Goal: Task Accomplishment & Management: Manage account settings

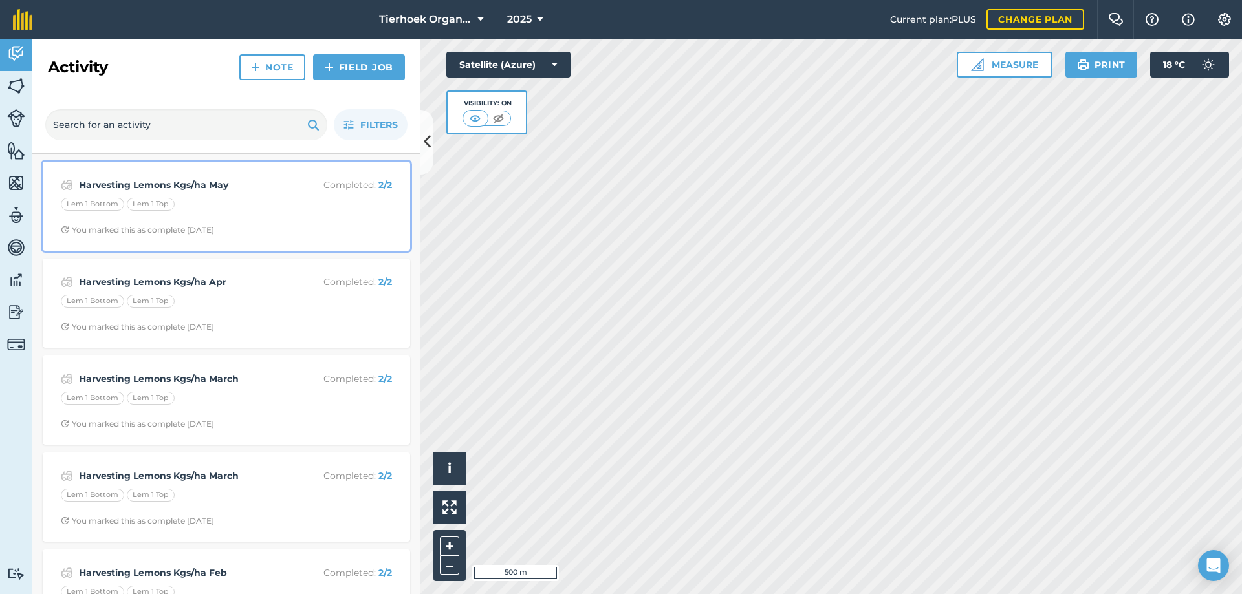
click at [223, 203] on div "Lem 1 Bottom Lem 1 Top" at bounding box center [226, 206] width 331 height 17
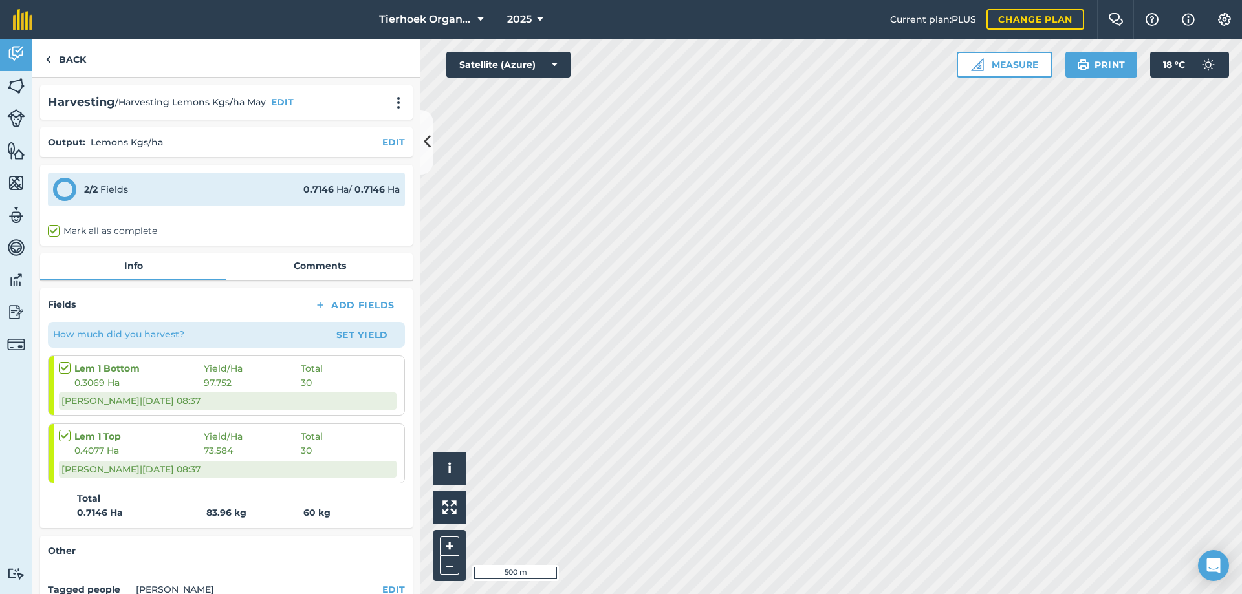
scroll to position [117, 0]
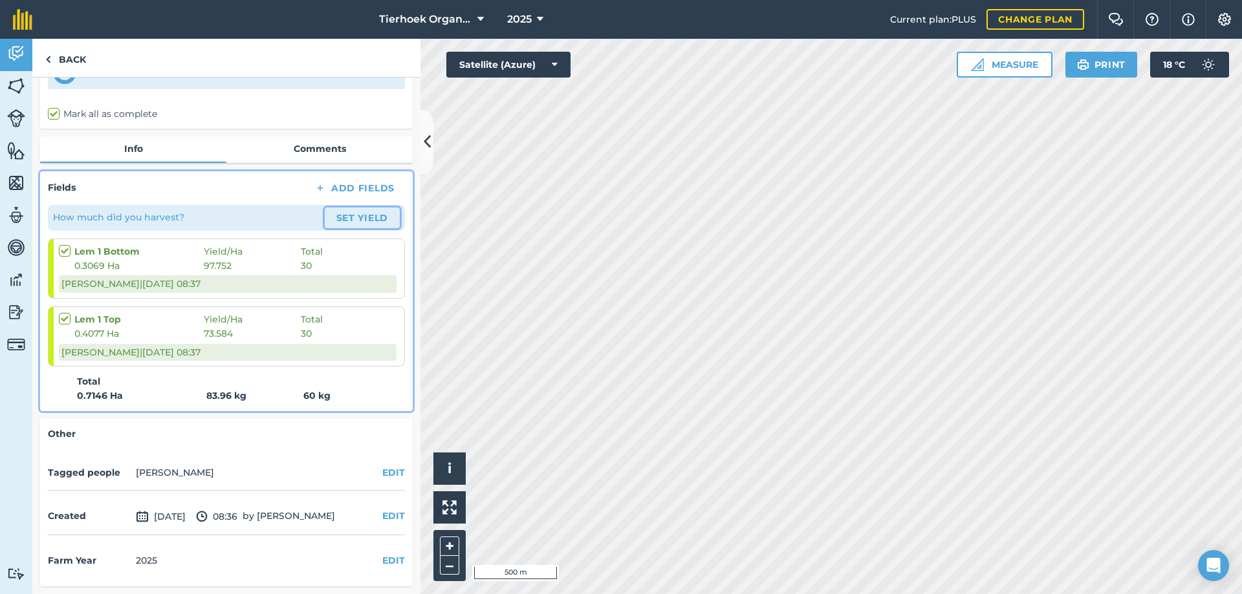
click at [337, 217] on button "Set Yield" at bounding box center [362, 218] width 75 height 21
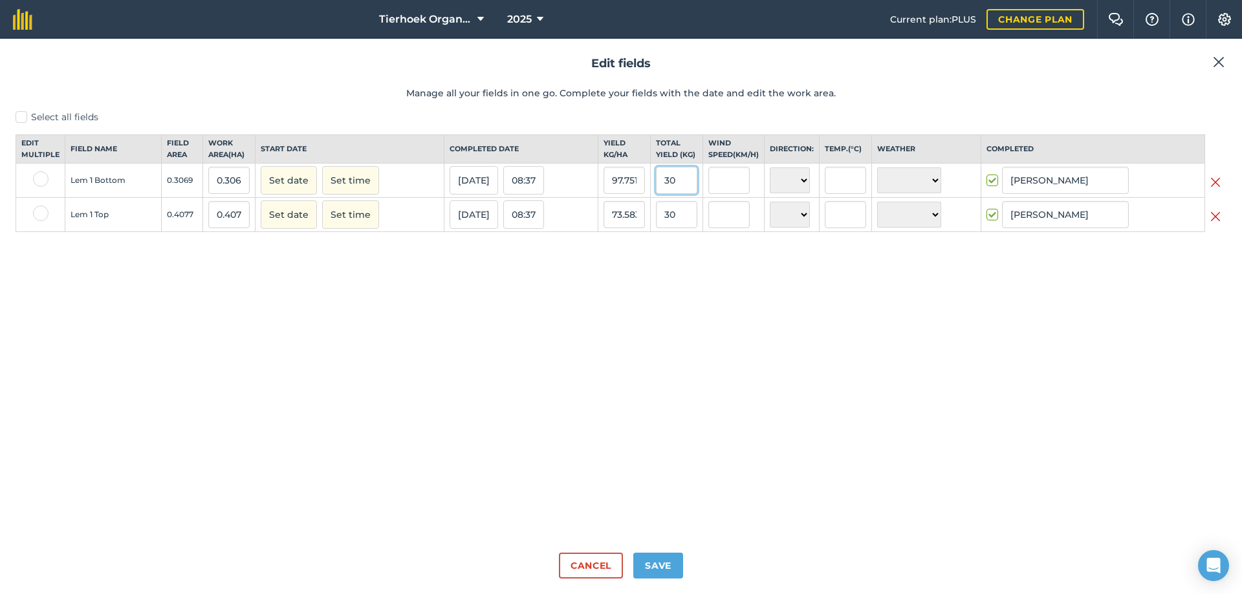
drag, startPoint x: 661, startPoint y: 191, endPoint x: 739, endPoint y: 197, distance: 78.5
click at [738, 197] on tr "Lem 1 Bottom 0.3069 0.3069 Set date Set time [DATE] 08:37 97.75171 30 N NE E SE…" at bounding box center [621, 181] width 1210 height 34
type input "25"
type input "81.45975887911372"
drag, startPoint x: 664, startPoint y: 223, endPoint x: 707, endPoint y: 221, distance: 43.4
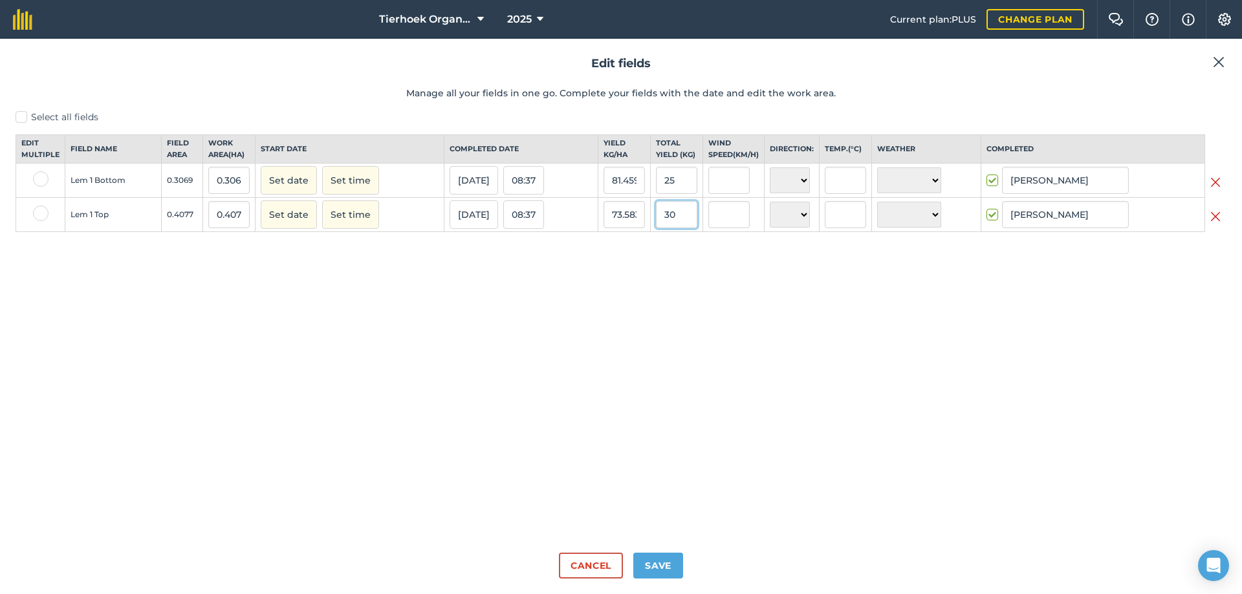
click at [707, 221] on tr "Lem 1 Top 0.4077 0.4077 Set date Set time [DATE] 08:37 73.58352 30 N NE E SE S …" at bounding box center [621, 215] width 1210 height 34
type input "26"
type input "63.77238165317635"
click at [647, 572] on button "Save" at bounding box center [658, 566] width 50 height 26
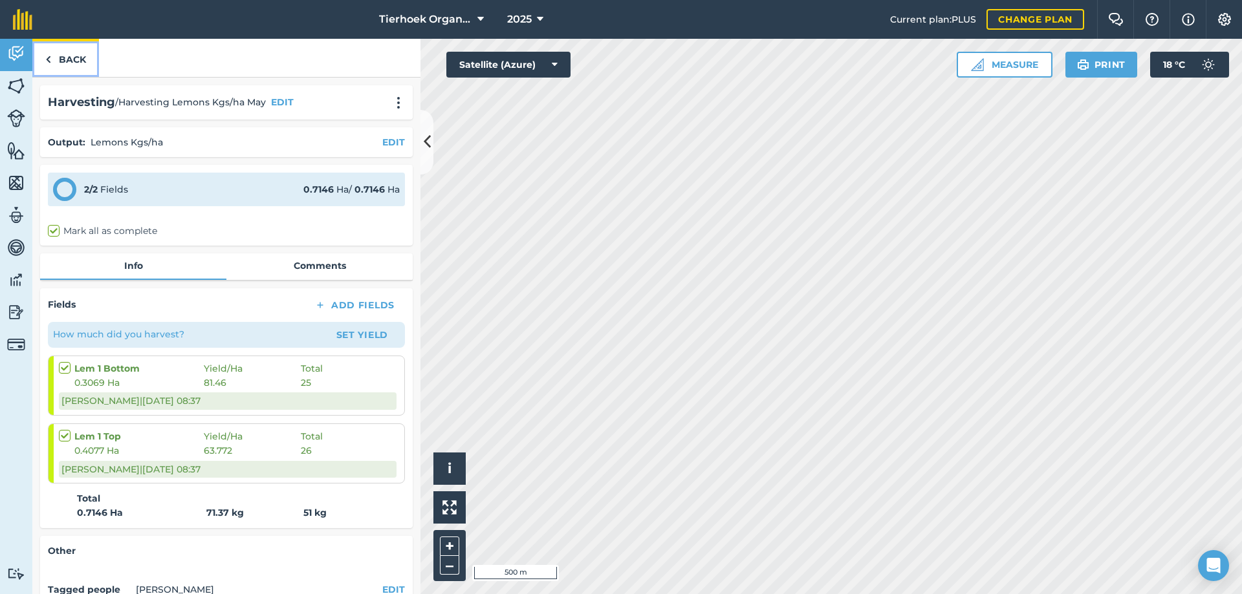
click at [63, 54] on link "Back" at bounding box center [65, 58] width 67 height 38
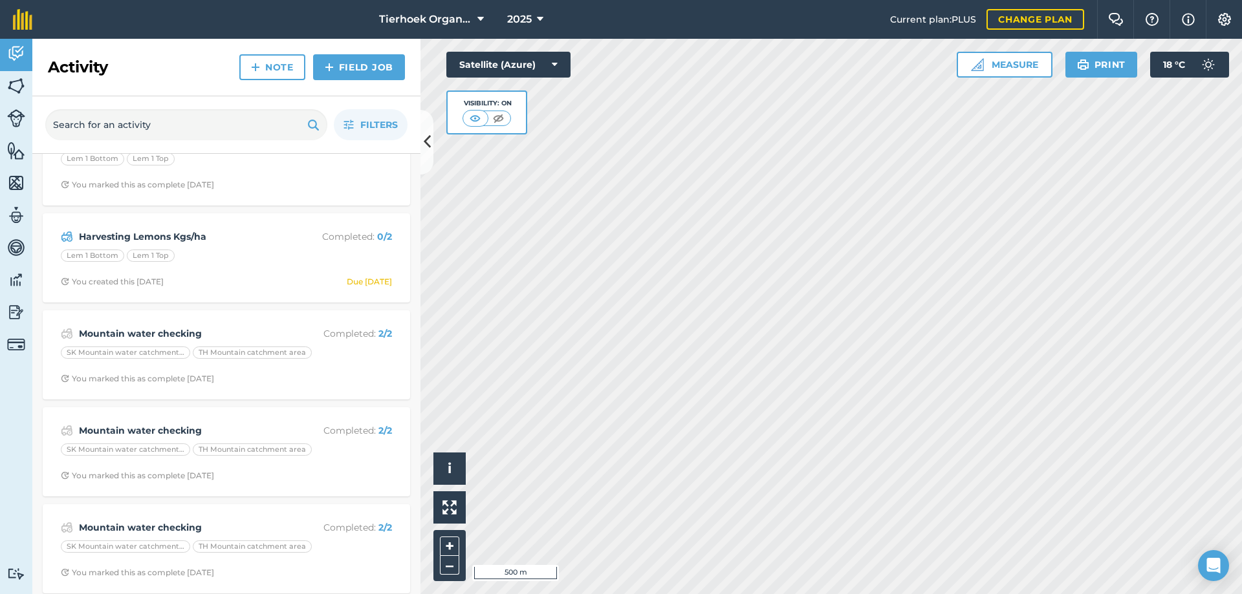
scroll to position [905, 0]
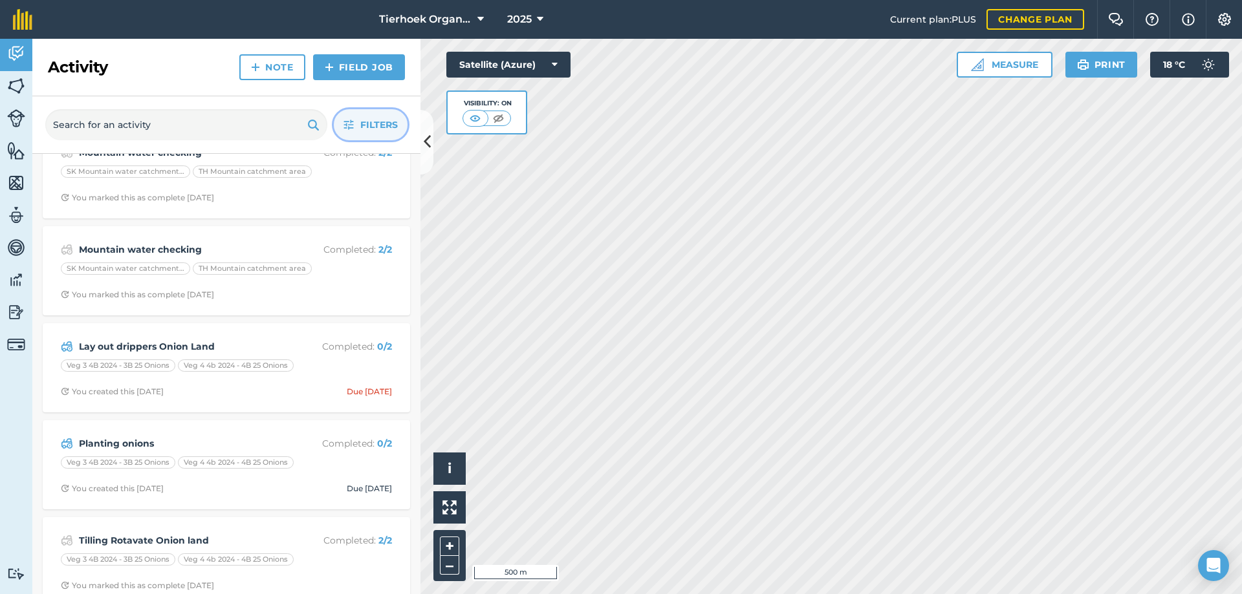
click at [369, 123] on span "Filters" at bounding box center [379, 125] width 38 height 14
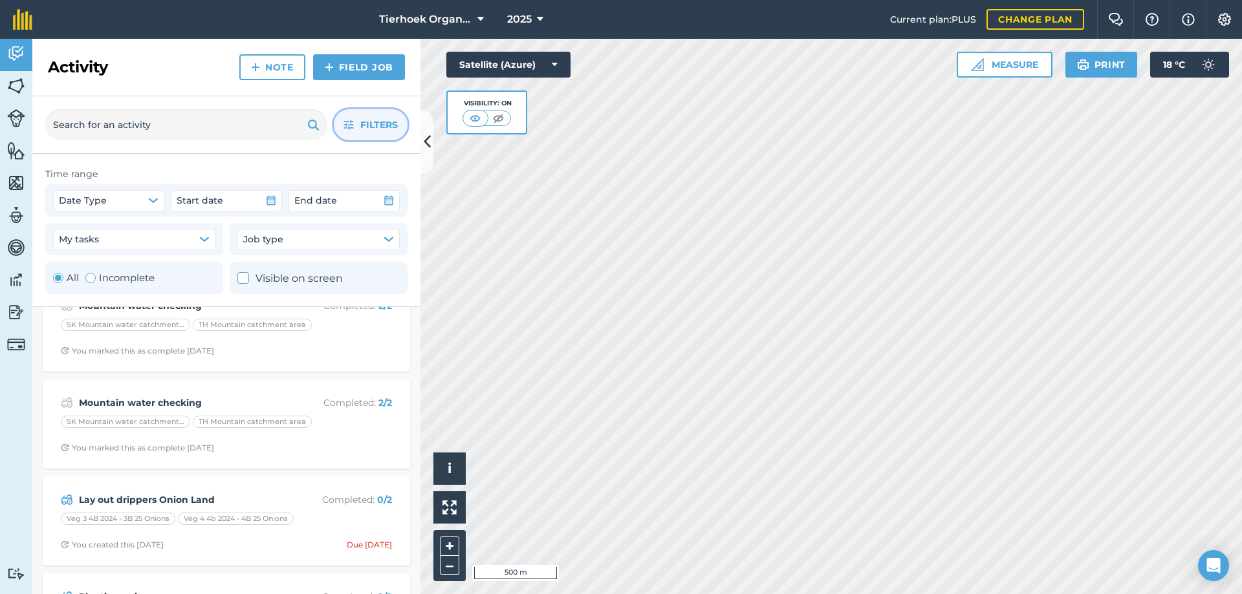
click at [107, 278] on label "Incomplete" at bounding box center [119, 278] width 69 height 16
radio input "false"
radio input "true"
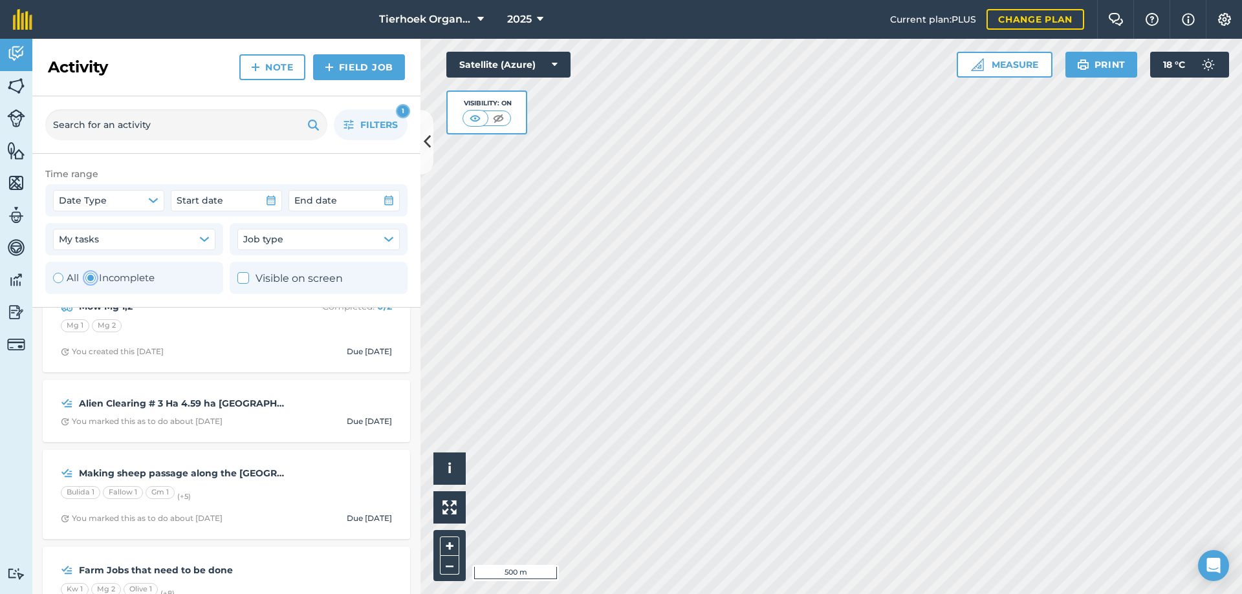
scroll to position [0, 0]
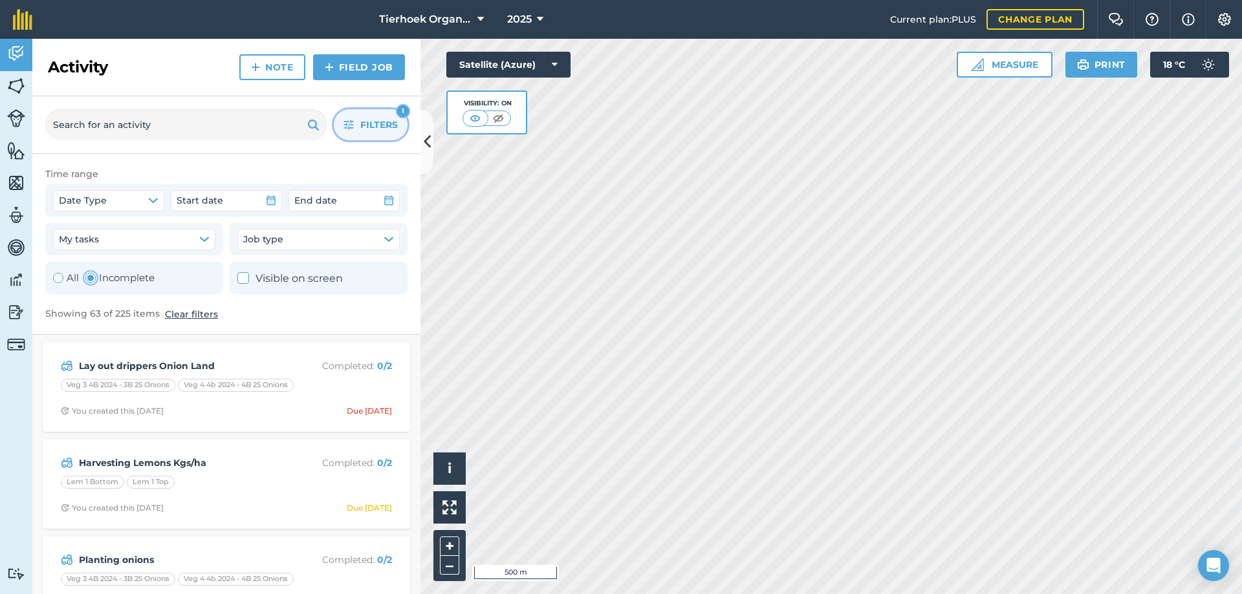
click at [376, 116] on button "Filters 1" at bounding box center [371, 124] width 74 height 31
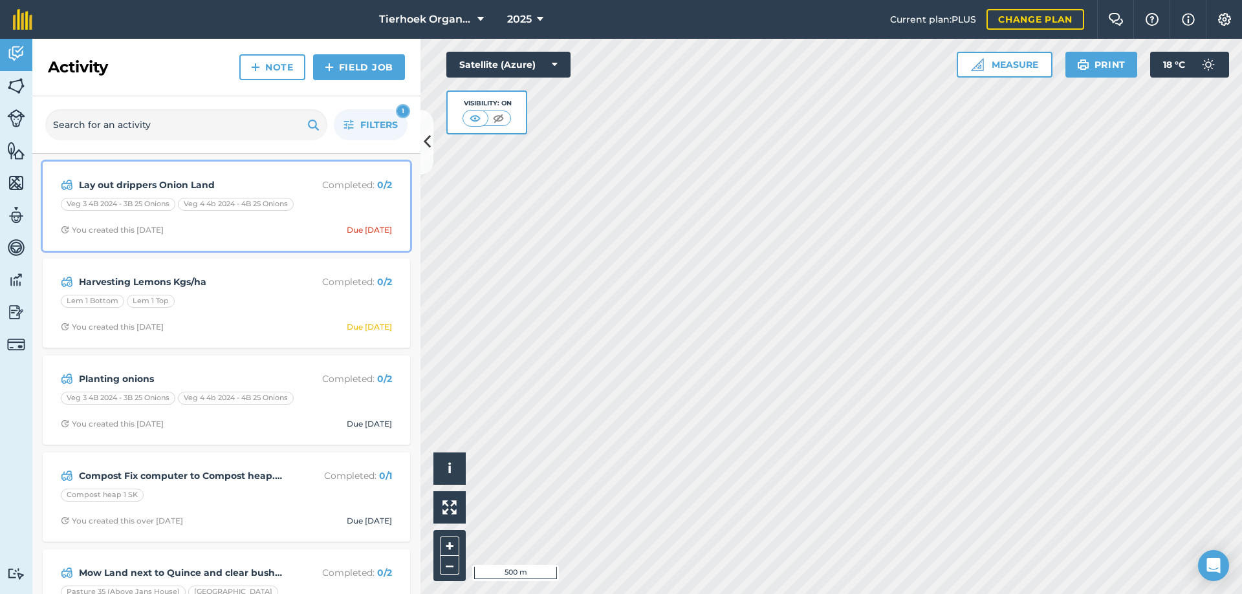
click at [240, 222] on div "Lay out drippers Onion Land Completed : 0 / 2 Veg 3 4B 2024 - 3B 25 Onions Veg …" at bounding box center [226, 206] width 352 height 74
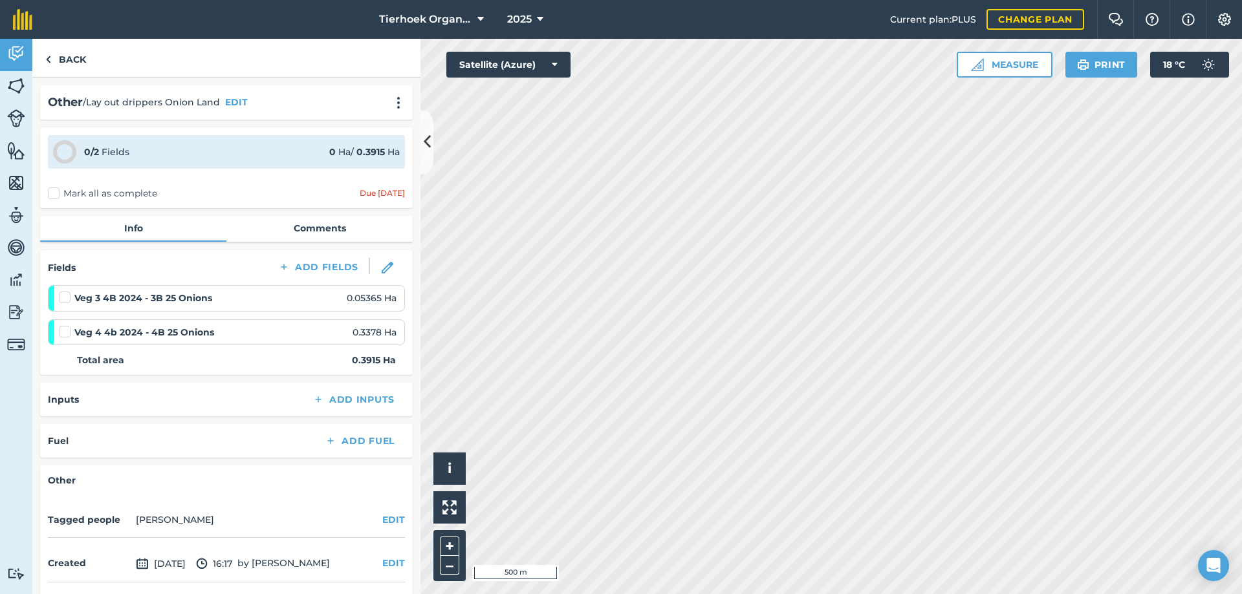
click at [54, 192] on label "Mark all as complete" at bounding box center [102, 194] width 109 height 14
click at [54, 192] on input "Mark all as complete" at bounding box center [52, 191] width 8 height 8
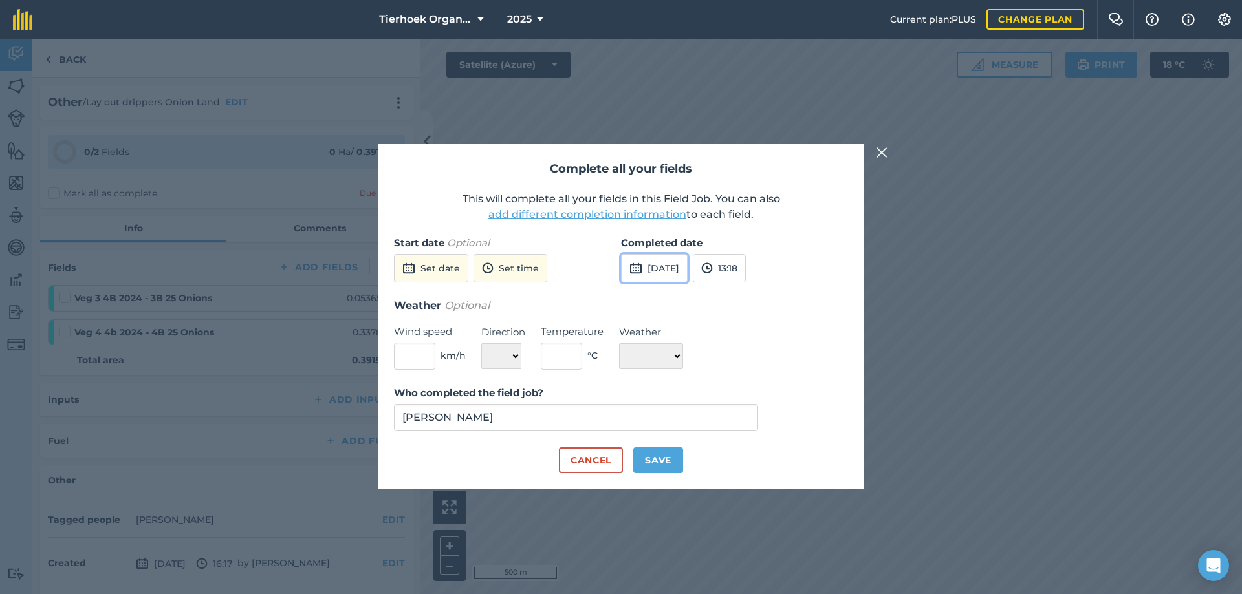
click at [677, 265] on button "[DATE]" at bounding box center [654, 268] width 67 height 28
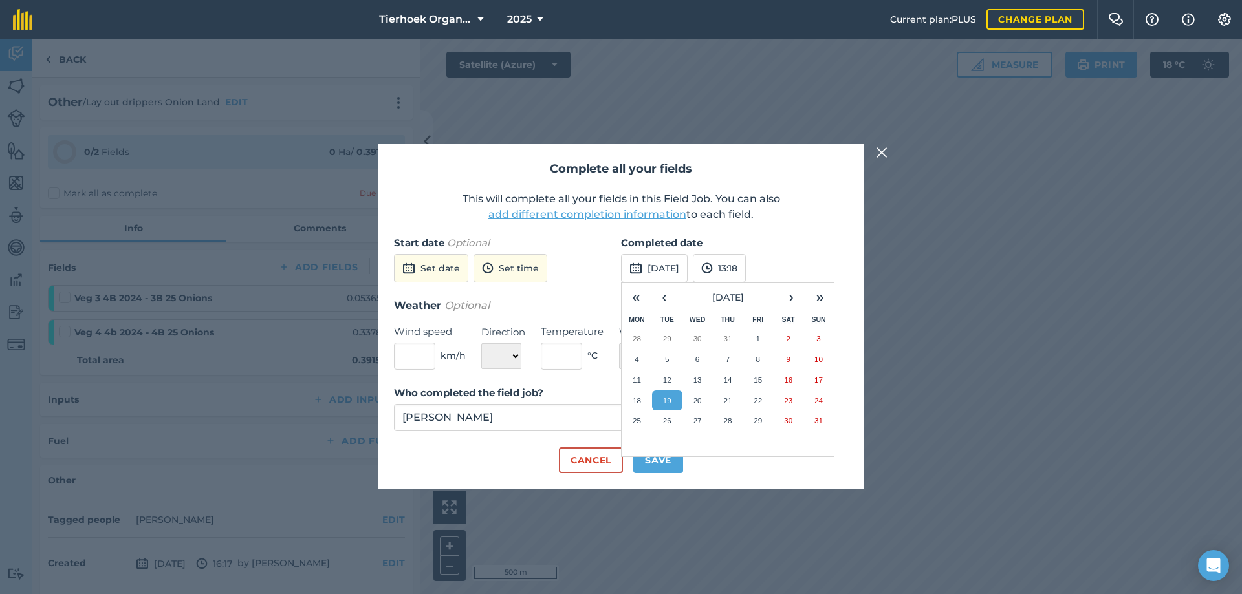
click at [675, 398] on button "19" at bounding box center [667, 401] width 30 height 21
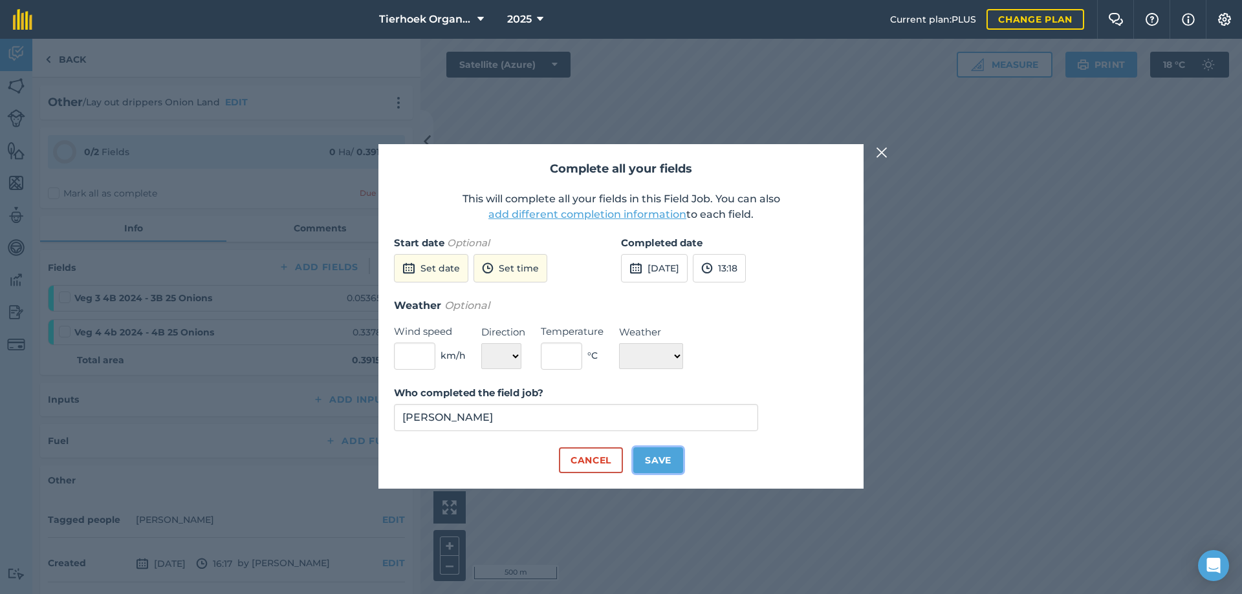
click at [656, 461] on button "Save" at bounding box center [658, 461] width 50 height 26
checkbox input "true"
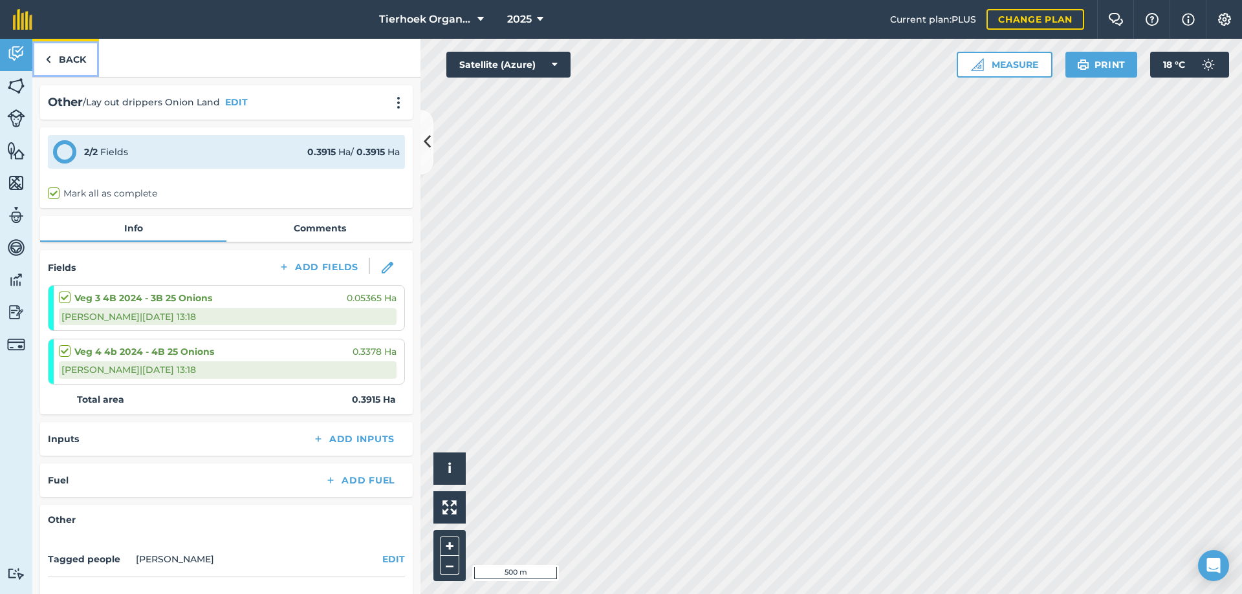
click at [72, 57] on link "Back" at bounding box center [65, 58] width 67 height 38
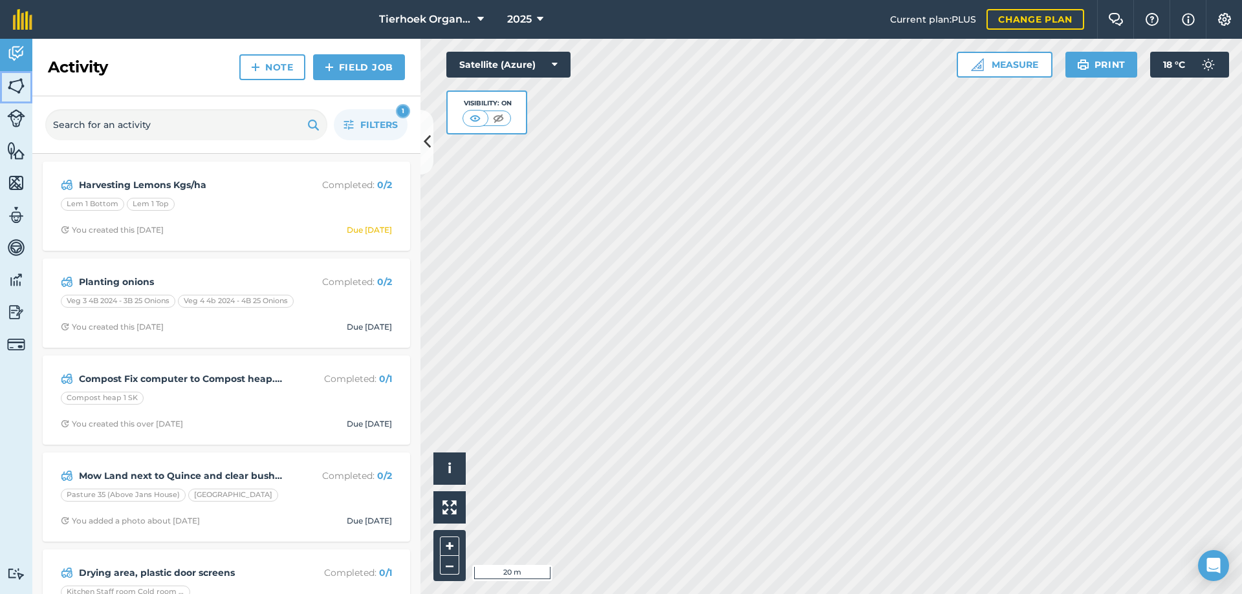
click at [15, 86] on img at bounding box center [16, 85] width 18 height 19
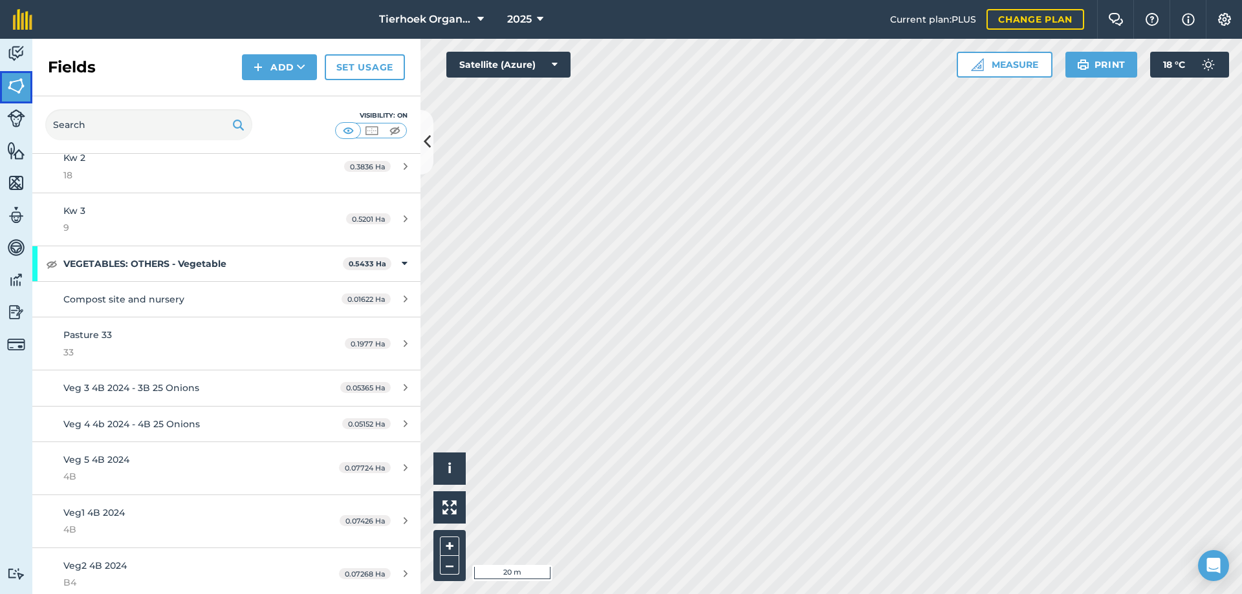
scroll to position [4055, 0]
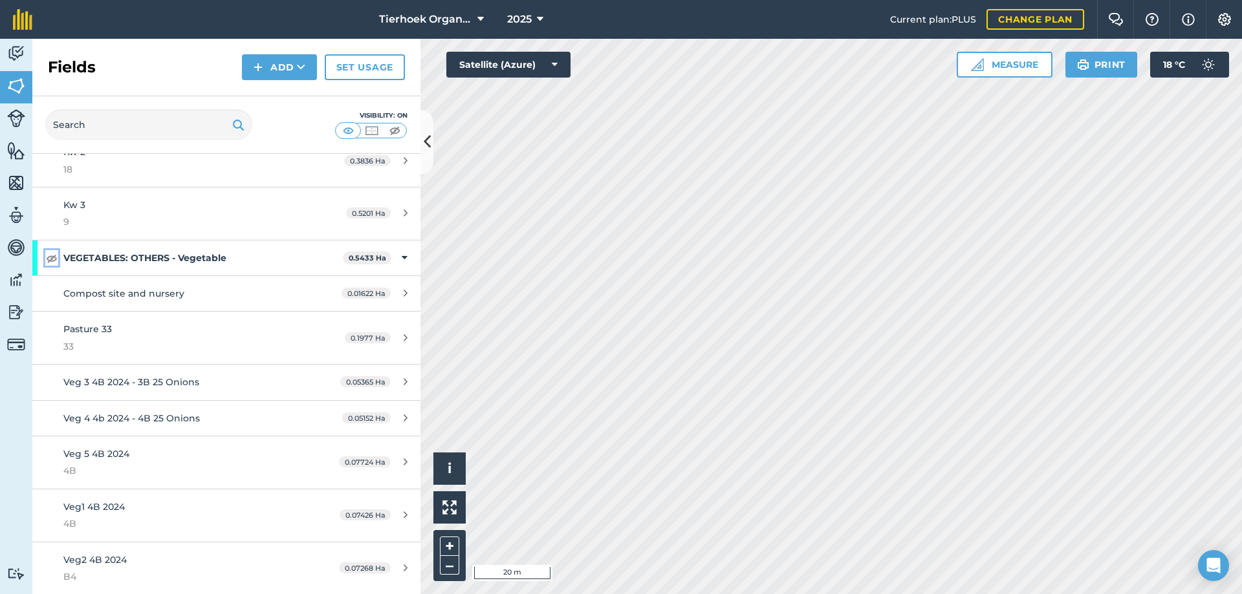
click at [54, 259] on img at bounding box center [52, 258] width 12 height 16
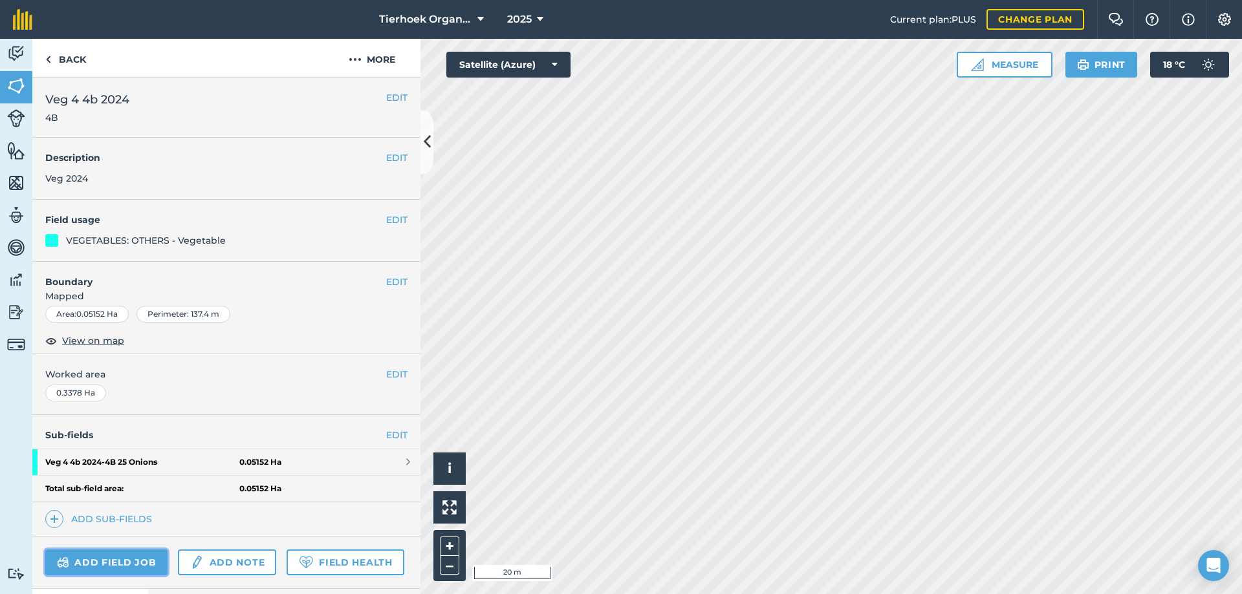
click at [133, 561] on link "Add field job" at bounding box center [106, 563] width 122 height 26
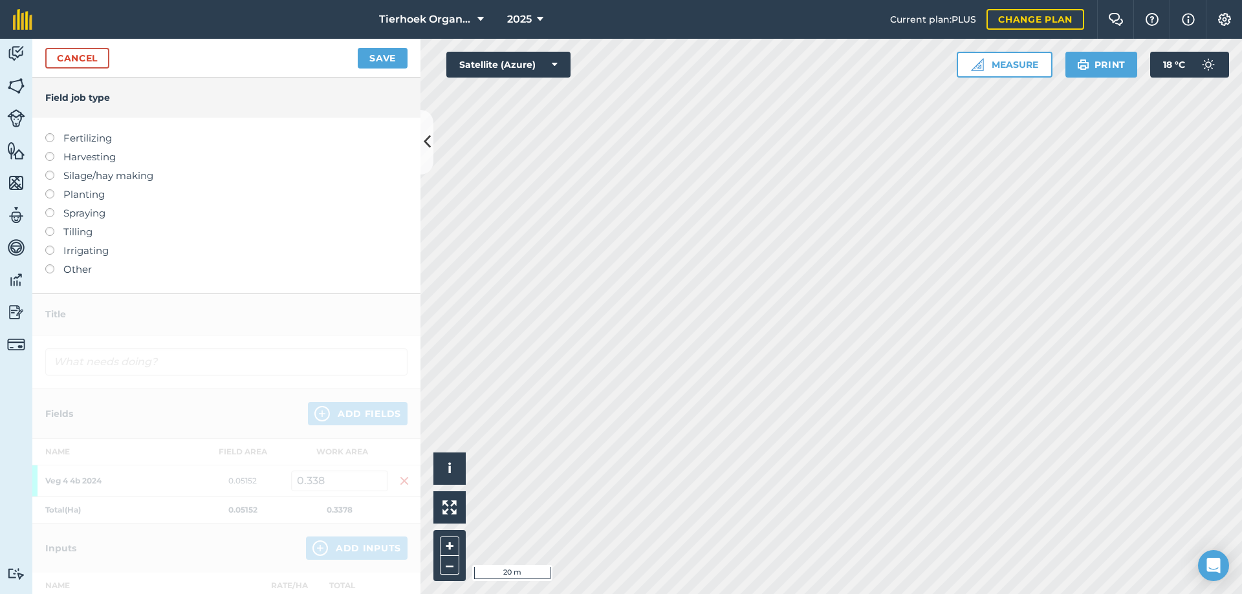
click at [47, 189] on label at bounding box center [54, 189] width 18 height 0
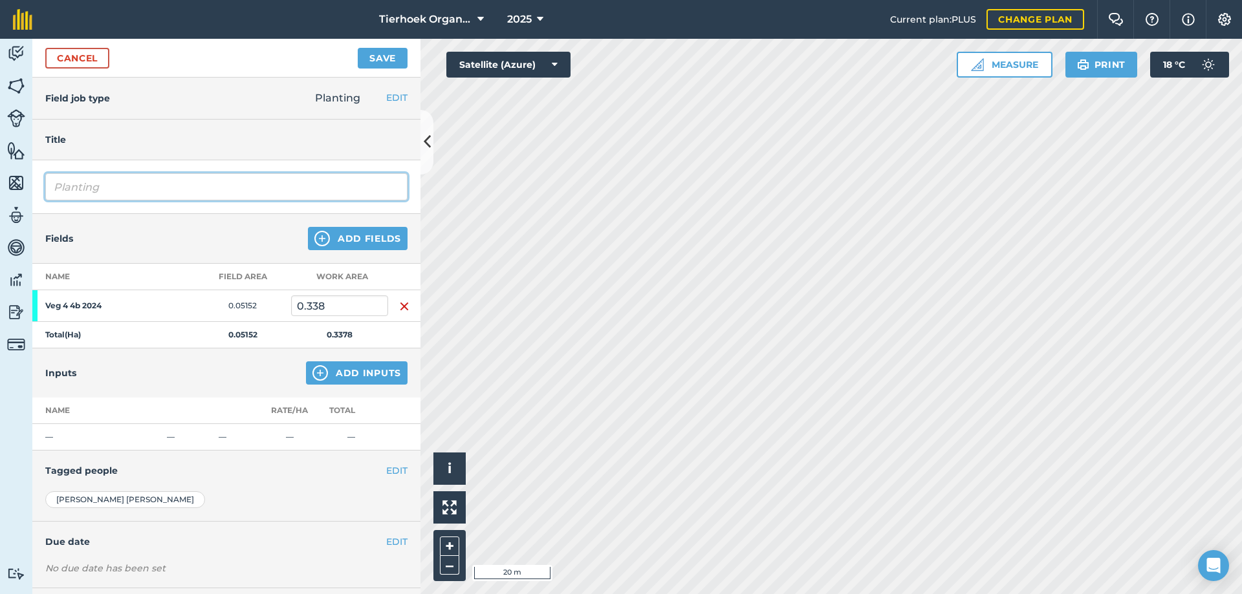
click at [116, 186] on input "Planting" at bounding box center [226, 186] width 362 height 27
type input "Planting onions 4 per dripper"
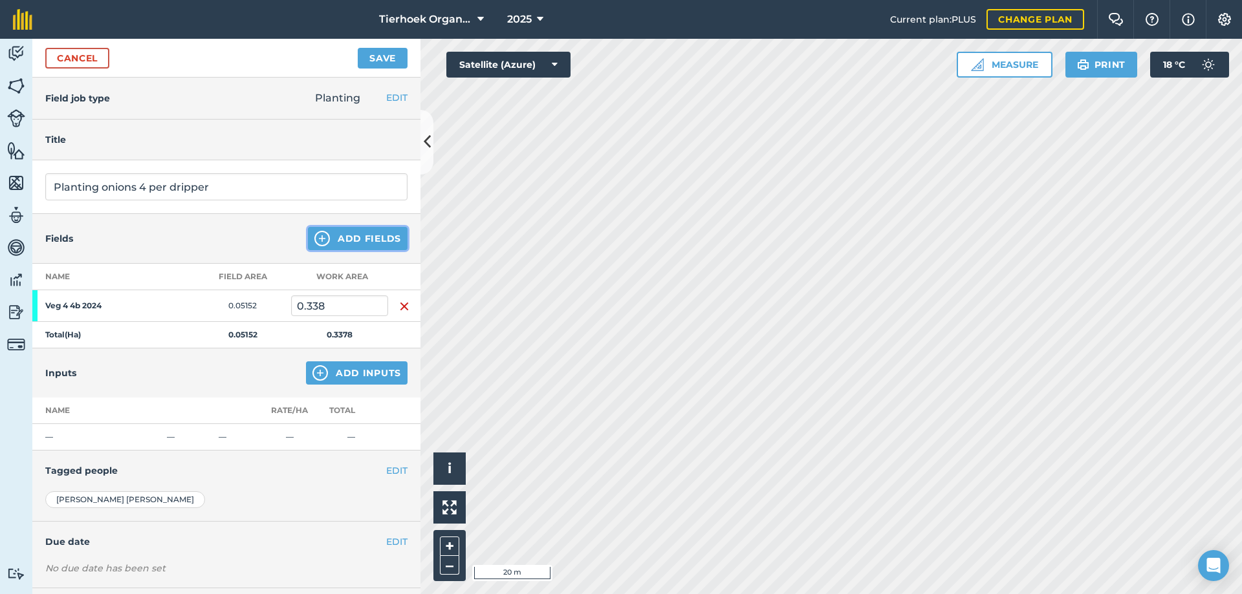
click at [348, 237] on button "Add Fields" at bounding box center [358, 238] width 100 height 23
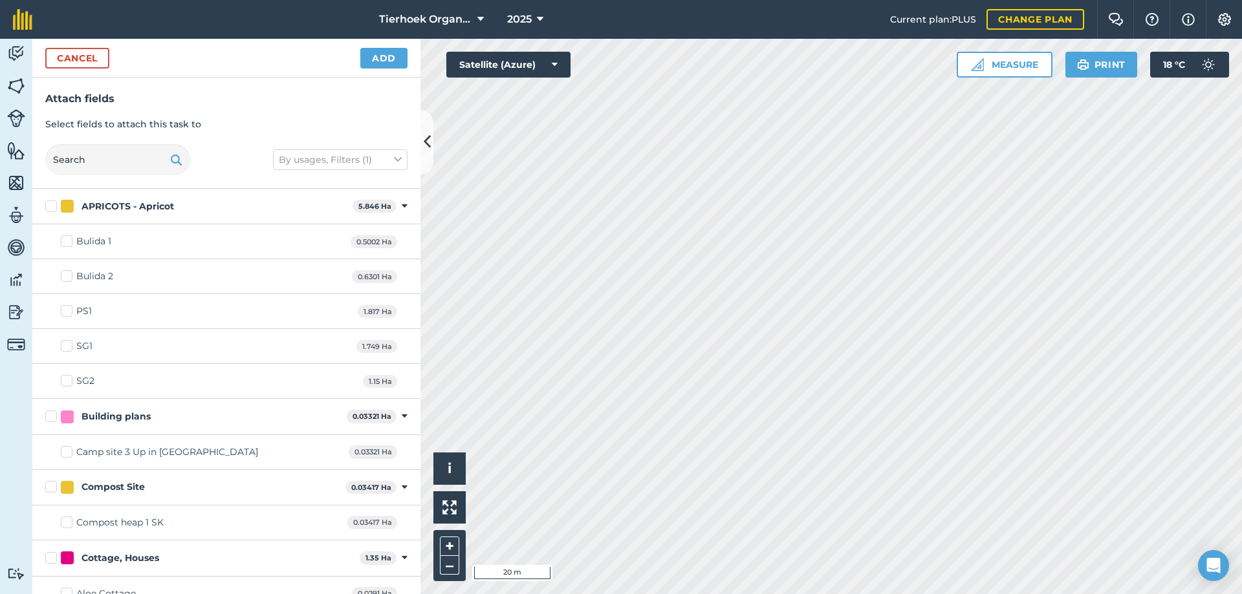
checkbox input "true"
click at [376, 60] on button "Add" at bounding box center [383, 58] width 47 height 21
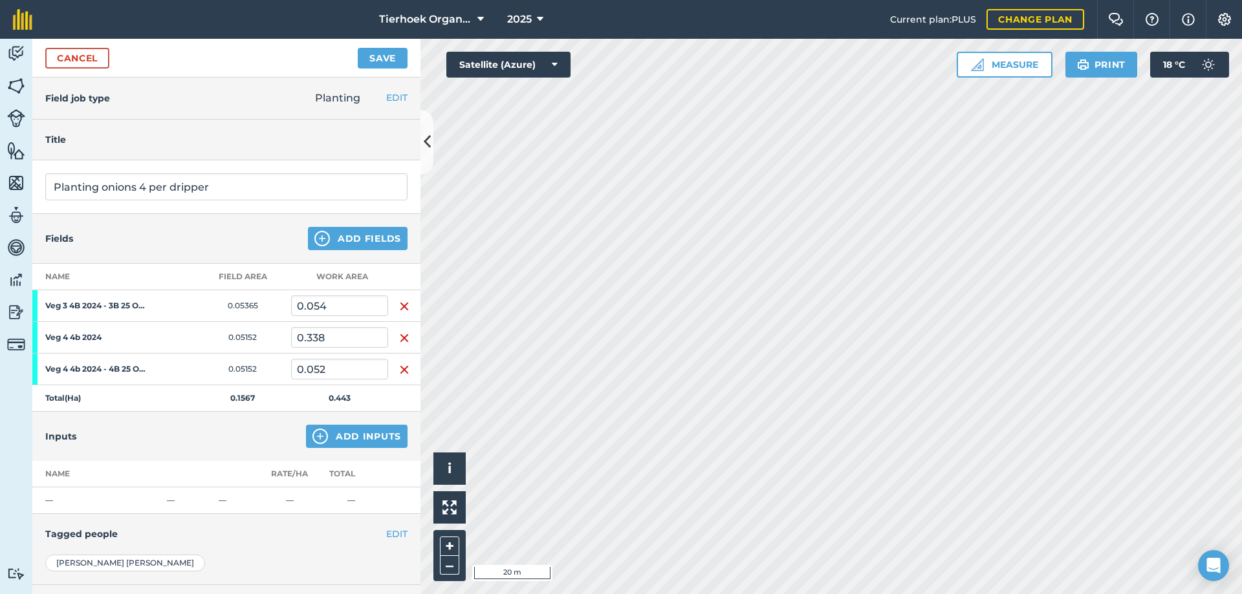
click at [401, 340] on img "button" at bounding box center [404, 338] width 10 height 16
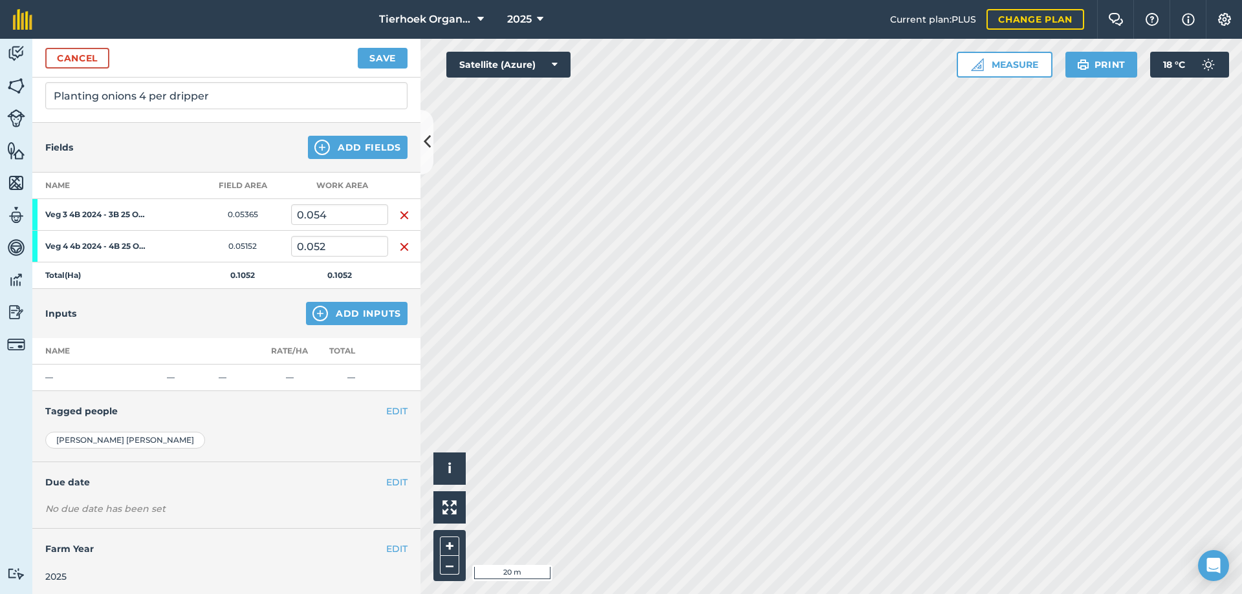
scroll to position [94, 0]
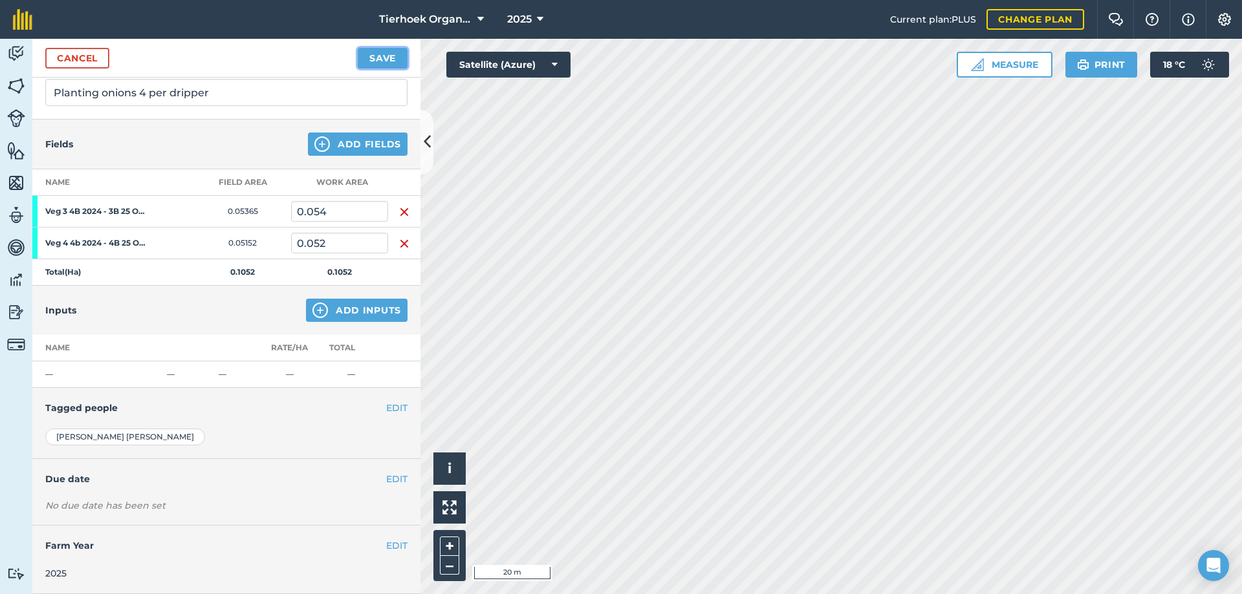
click at [378, 57] on button "Save" at bounding box center [383, 58] width 50 height 21
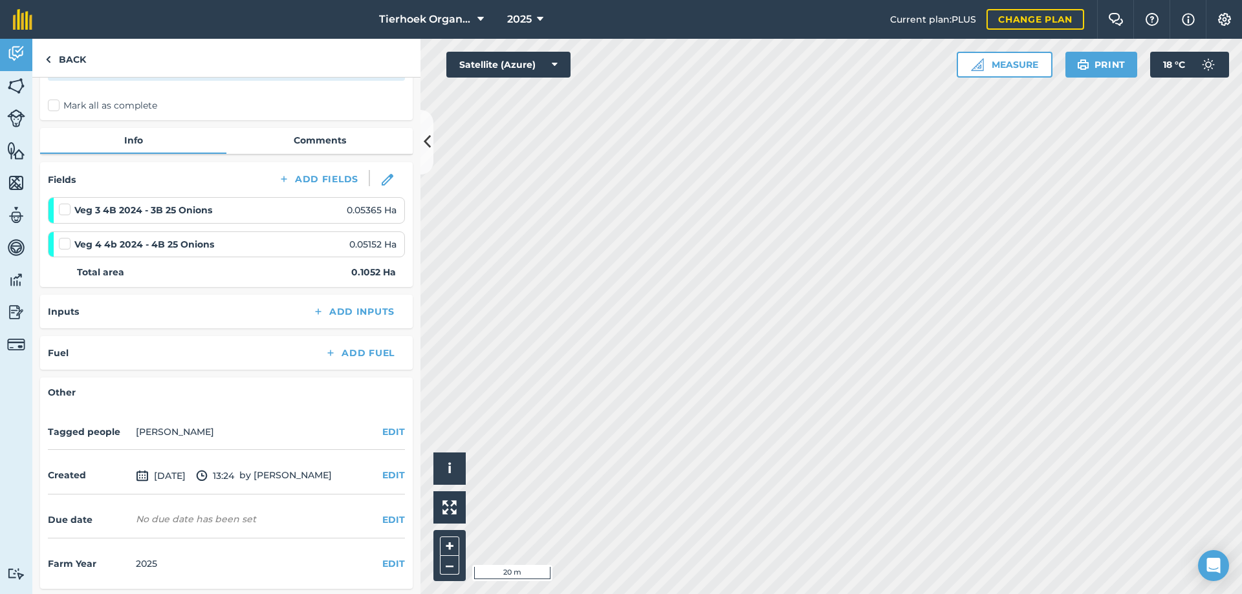
scroll to position [91, 0]
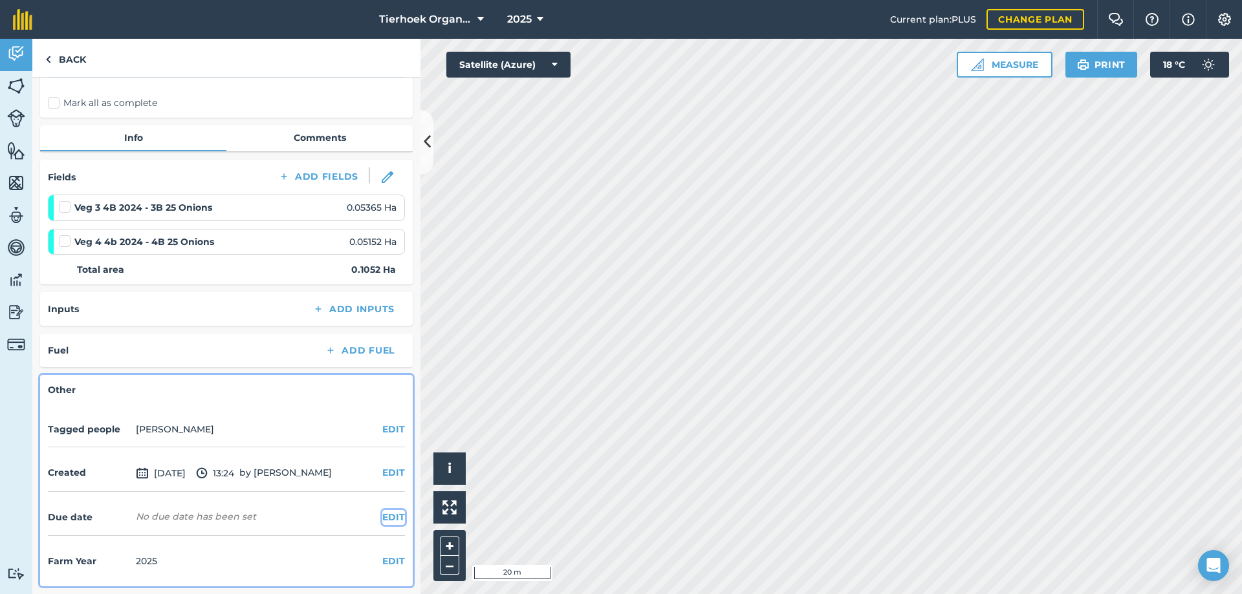
click at [382, 515] on button "EDIT" at bounding box center [393, 517] width 23 height 14
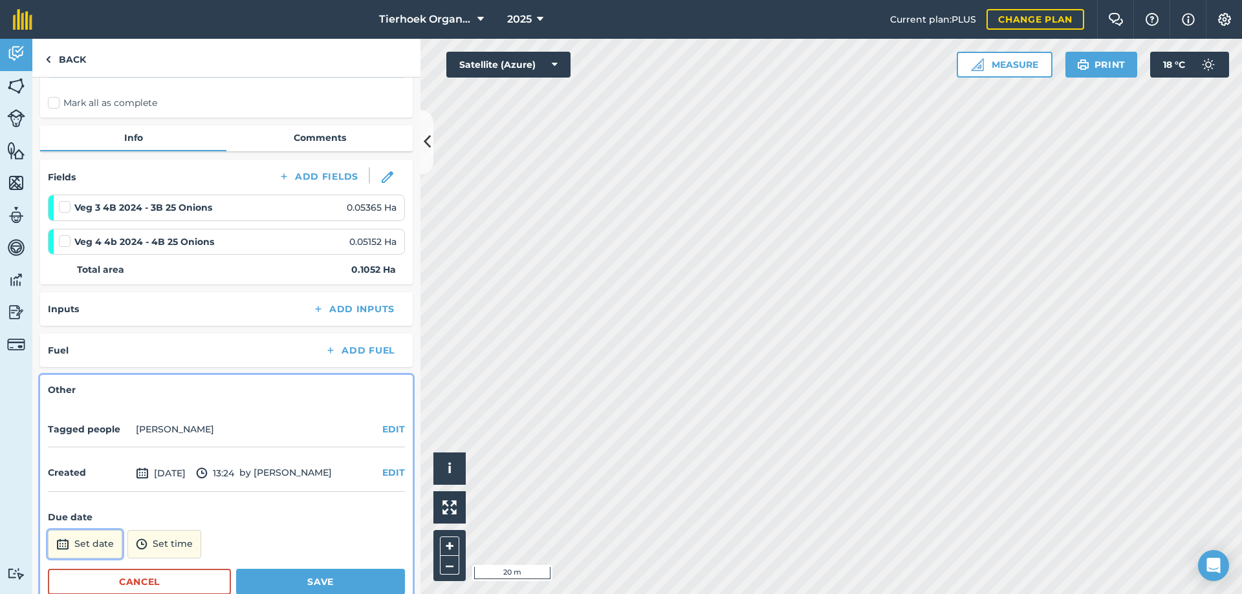
click at [102, 543] on button "Set date" at bounding box center [85, 544] width 74 height 28
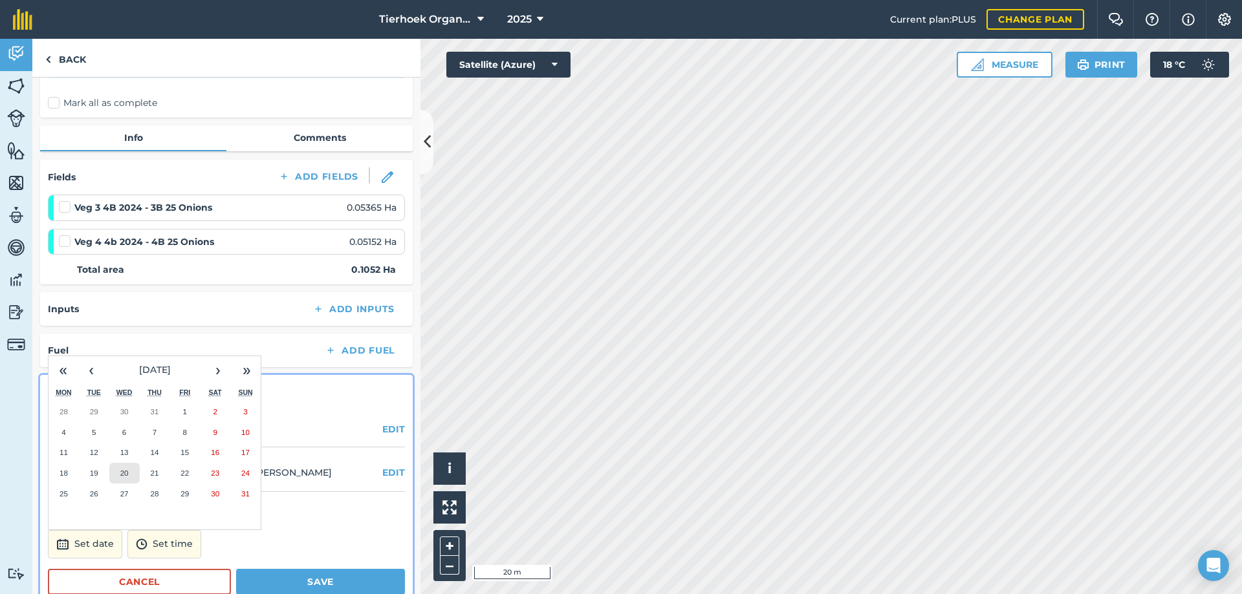
click at [127, 471] on abbr "20" at bounding box center [124, 473] width 8 height 8
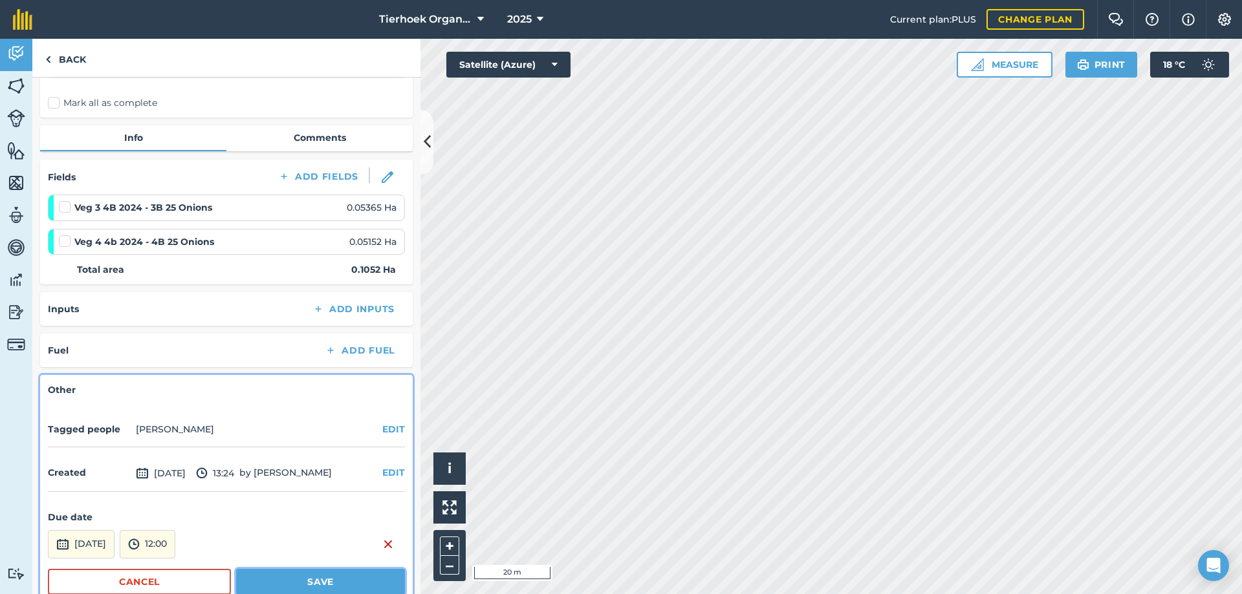
click at [287, 575] on button "Save" at bounding box center [320, 582] width 169 height 26
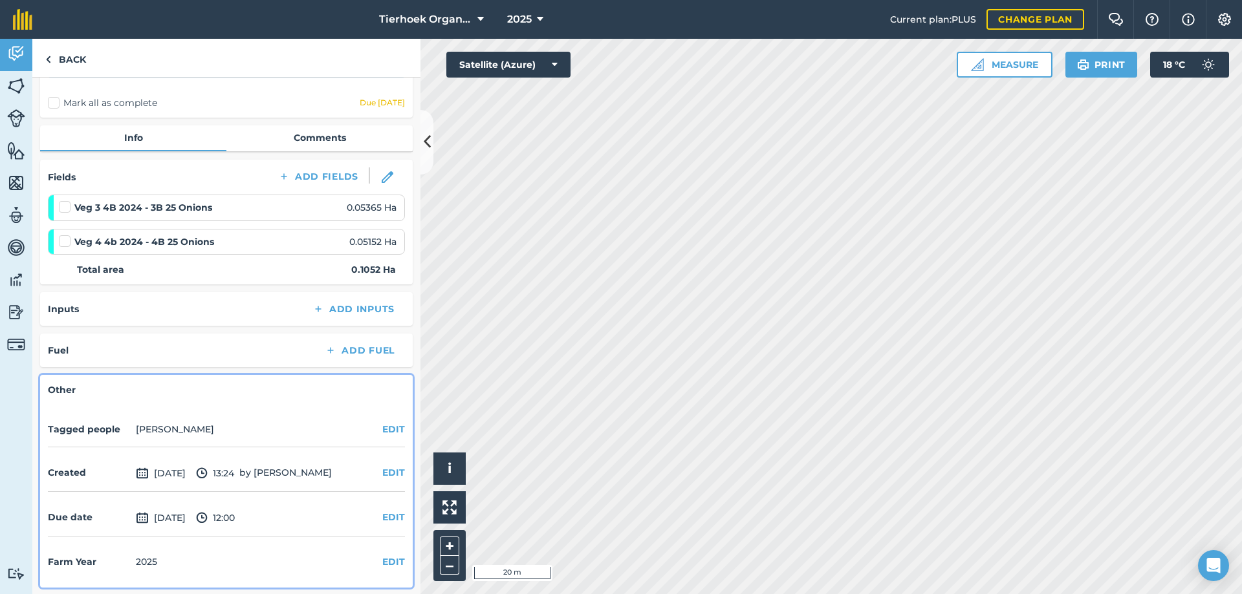
scroll to position [0, 0]
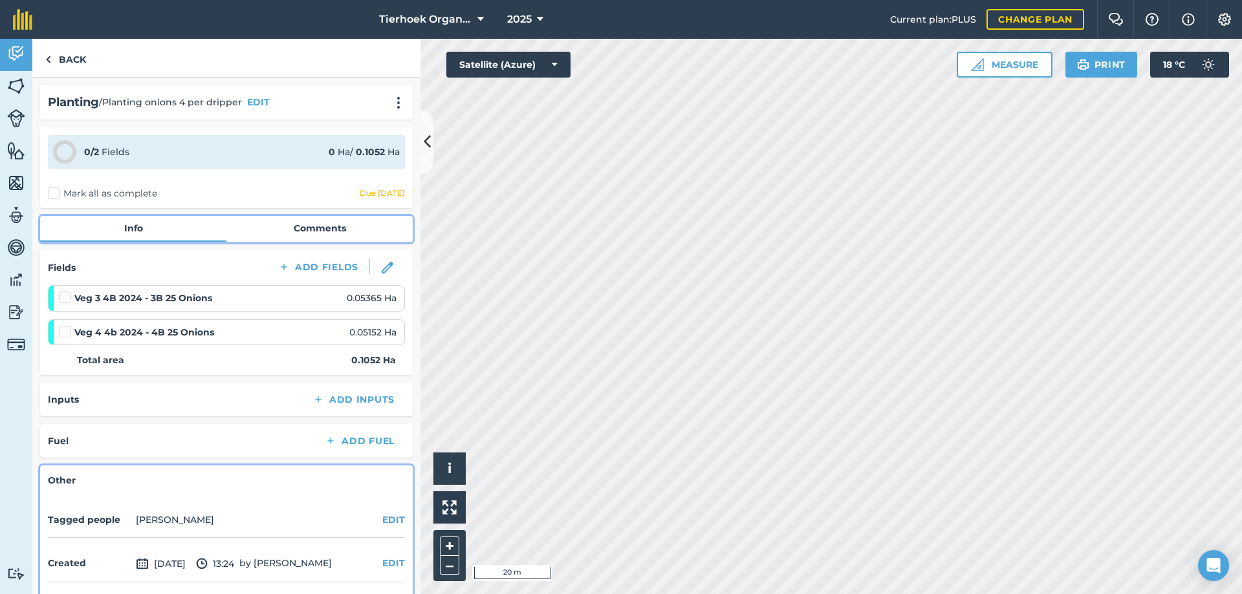
click at [301, 228] on link "Comments" at bounding box center [319, 228] width 186 height 25
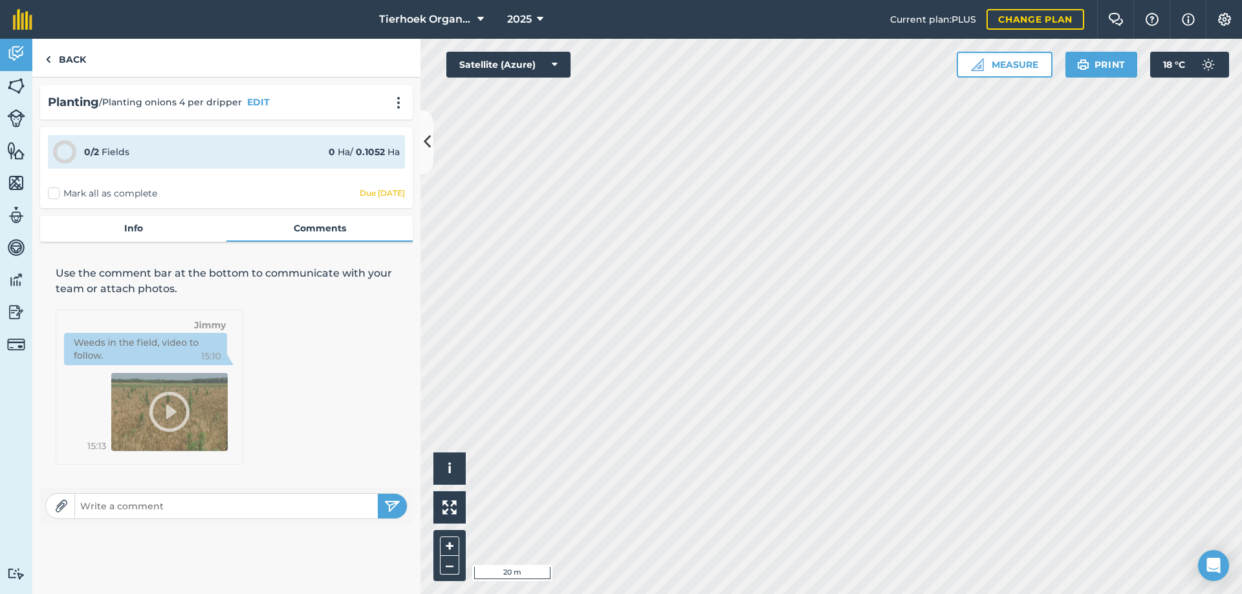
click at [108, 497] on input "text" at bounding box center [226, 506] width 303 height 18
drag, startPoint x: 108, startPoint y: 347, endPoint x: 89, endPoint y: 502, distance: 155.7
click at [89, 502] on input "text" at bounding box center [226, 506] width 303 height 18
paste input "Here’s the quick math: Drippers are every 0.4 m → a 27 m row has 27 / 0.4 = 67.…"
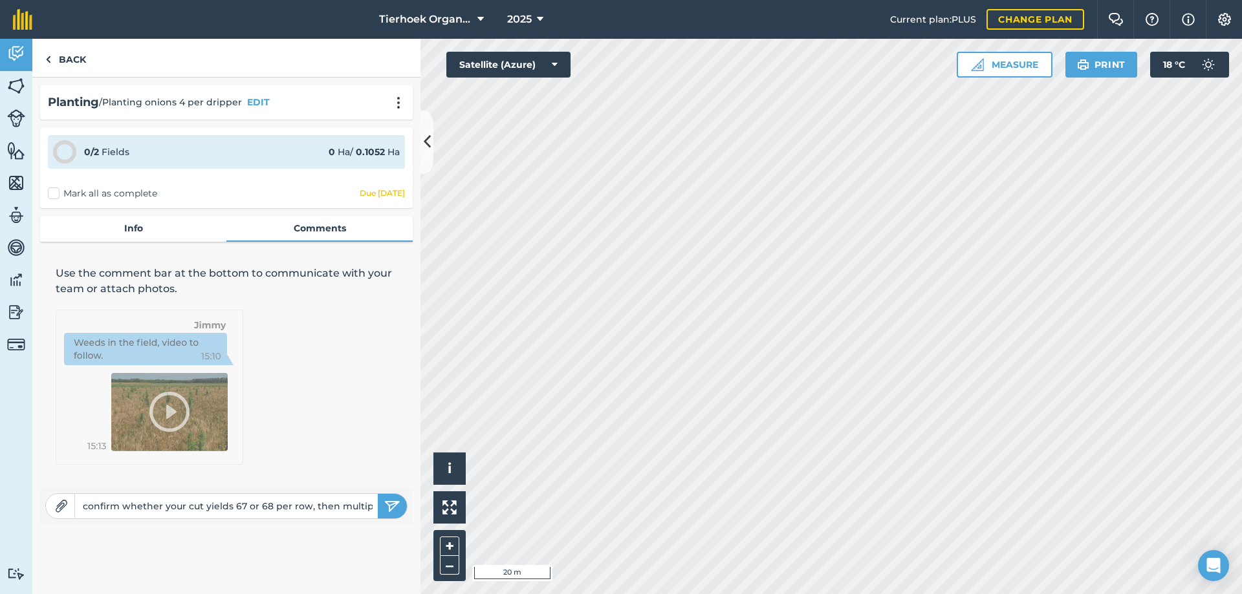
type input "Here’s the quick math: Drippers are every 0.4 m → a 27 m row has 27 / 0.4 = 67.…"
click at [390, 506] on img "submit" at bounding box center [392, 507] width 16 height 16
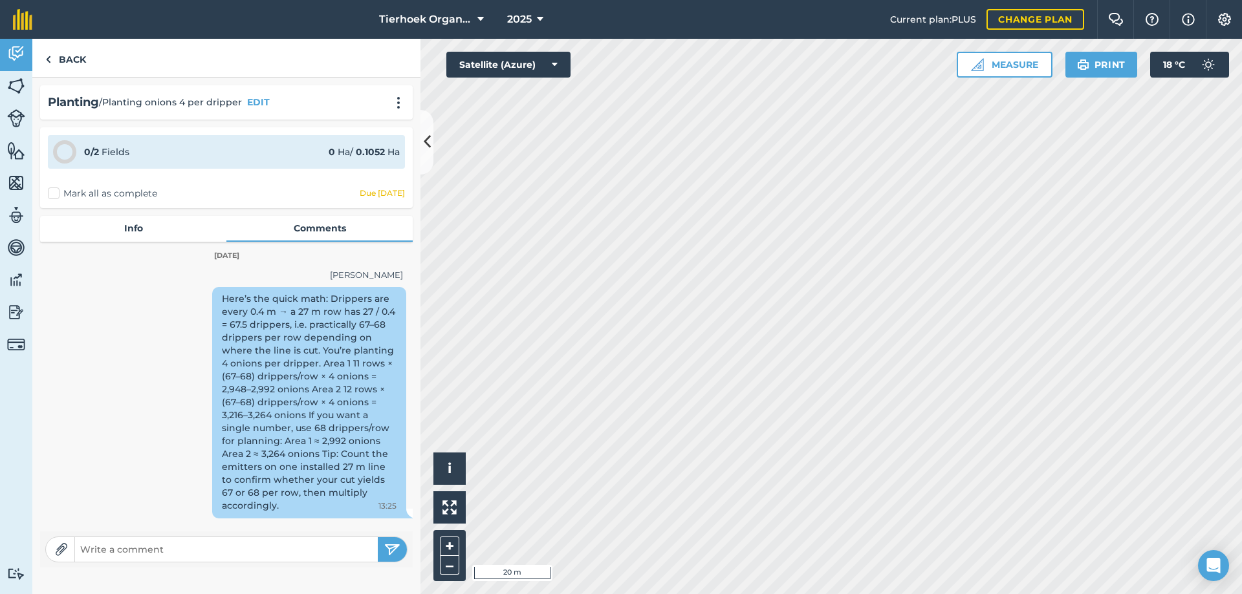
click at [290, 352] on div "Here’s the quick math: Drippers are every 0.4 m → a 27 m row has 27 / 0.4 = 67.…" at bounding box center [309, 403] width 194 height 232
click at [297, 338] on div "Here’s the quick math: Drippers are every 0.4 m → a 27 m row has 27 / 0.4 = 67.…" at bounding box center [309, 403] width 194 height 232
click at [318, 277] on div "[PERSON_NAME]" at bounding box center [226, 275] width 353 height 14
click at [59, 57] on link "Back" at bounding box center [65, 58] width 67 height 38
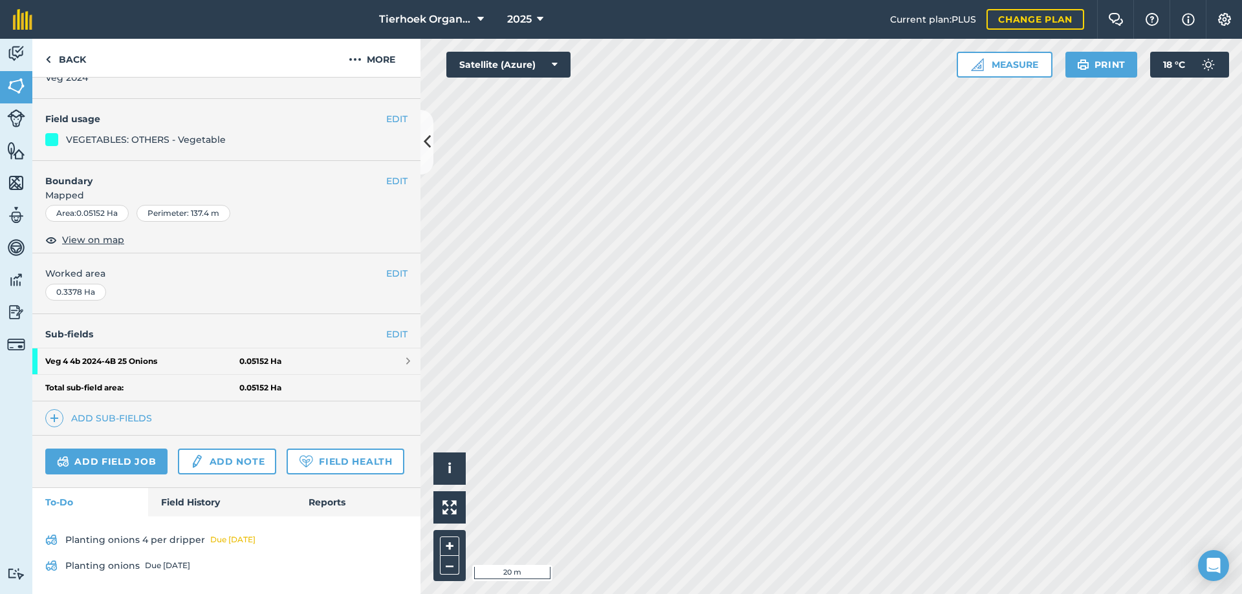
scroll to position [137, 0]
click at [153, 567] on div "Due [DATE]" at bounding box center [167, 566] width 45 height 10
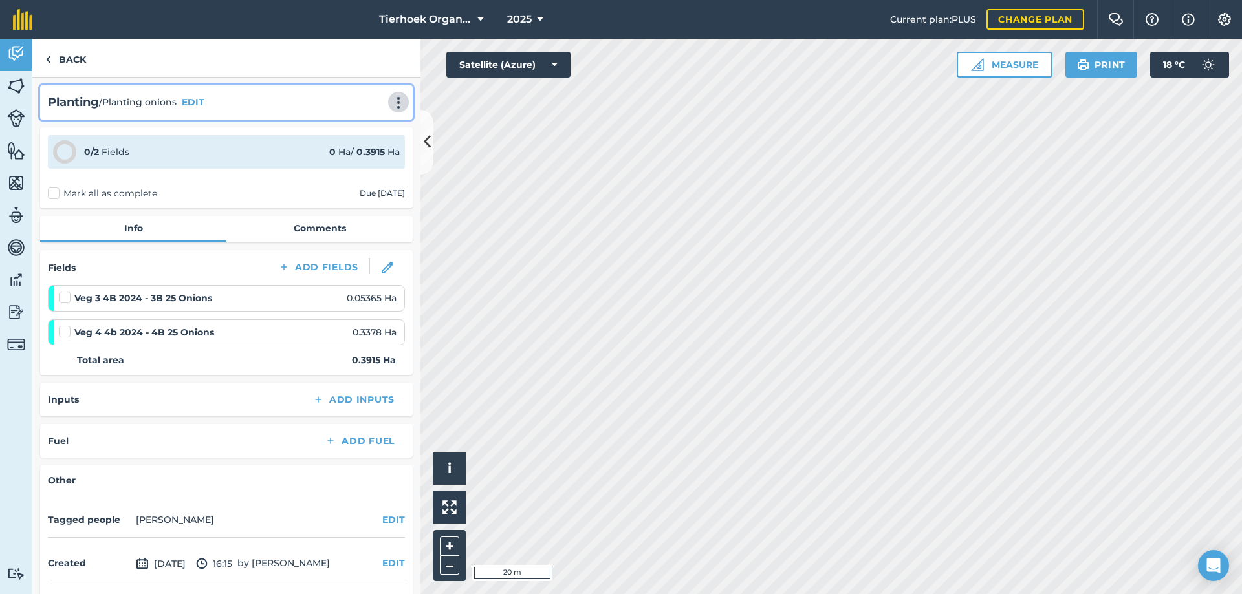
click at [391, 105] on img at bounding box center [399, 102] width 16 height 13
click at [355, 162] on link "Delete" at bounding box center [371, 162] width 83 height 26
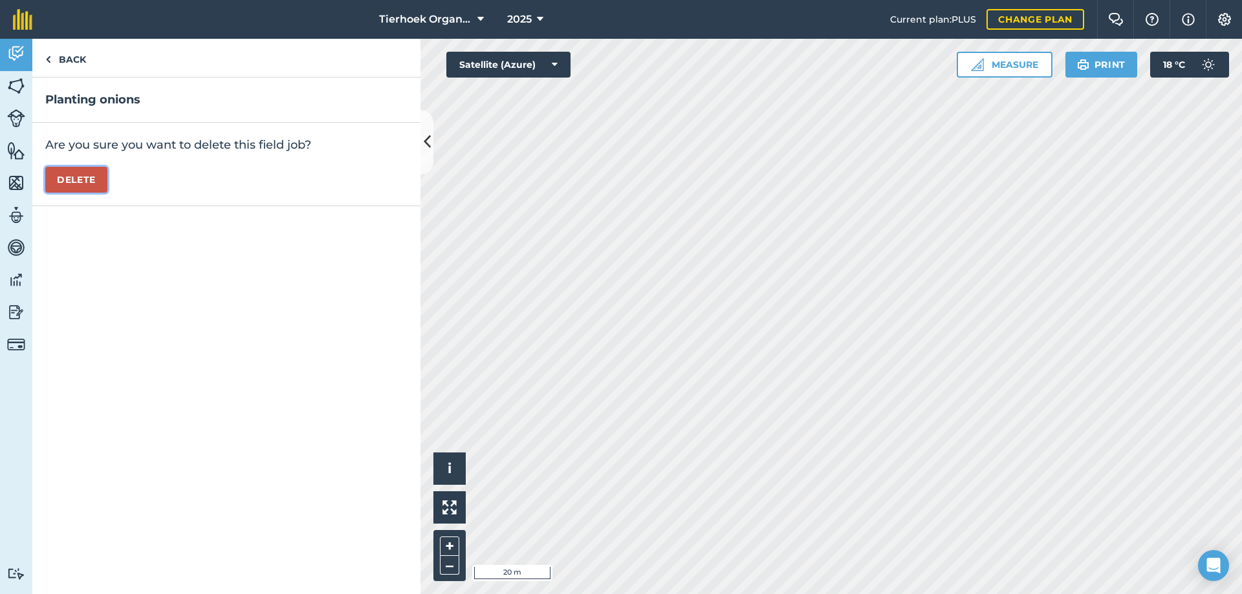
click at [81, 182] on button "Delete" at bounding box center [76, 180] width 62 height 26
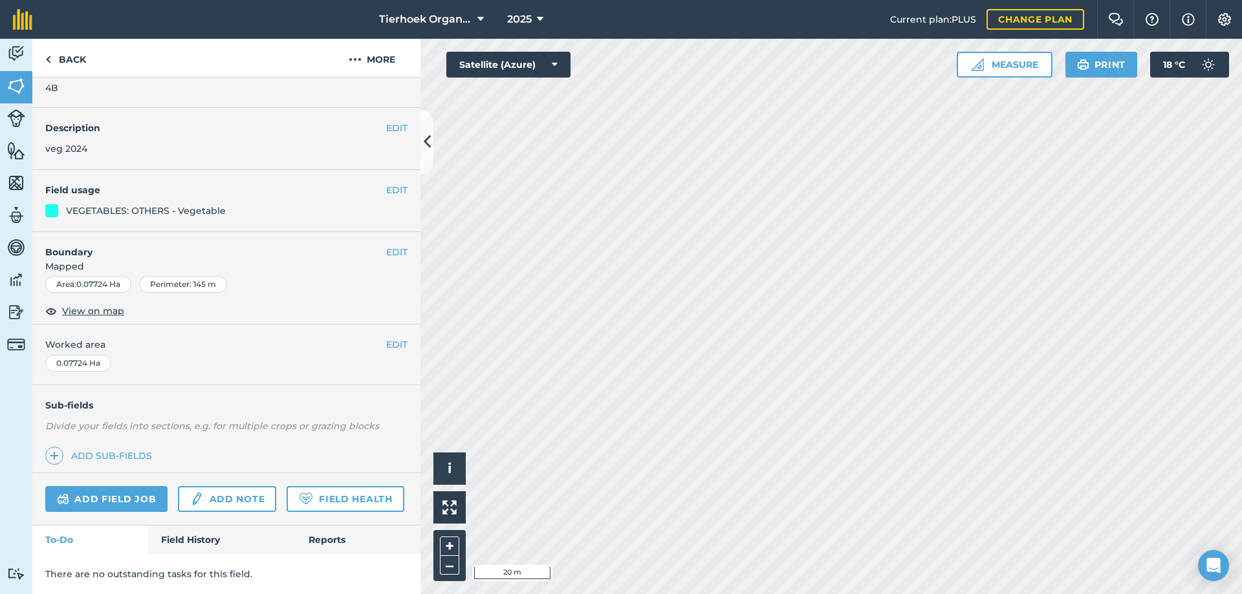
scroll to position [66, 0]
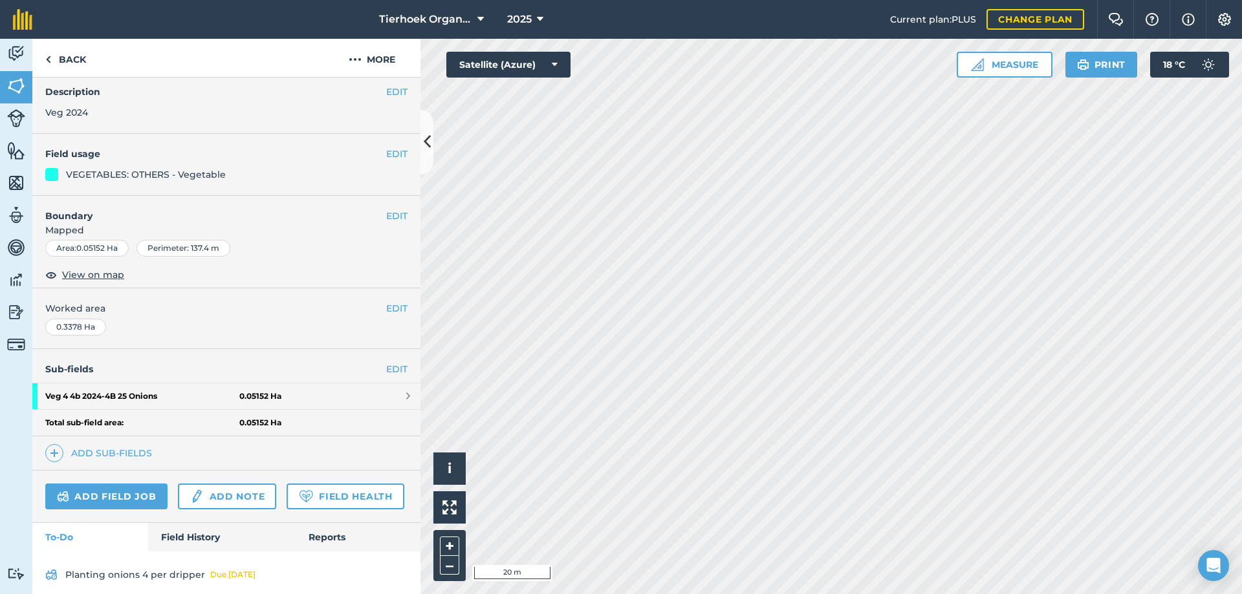
scroll to position [111, 0]
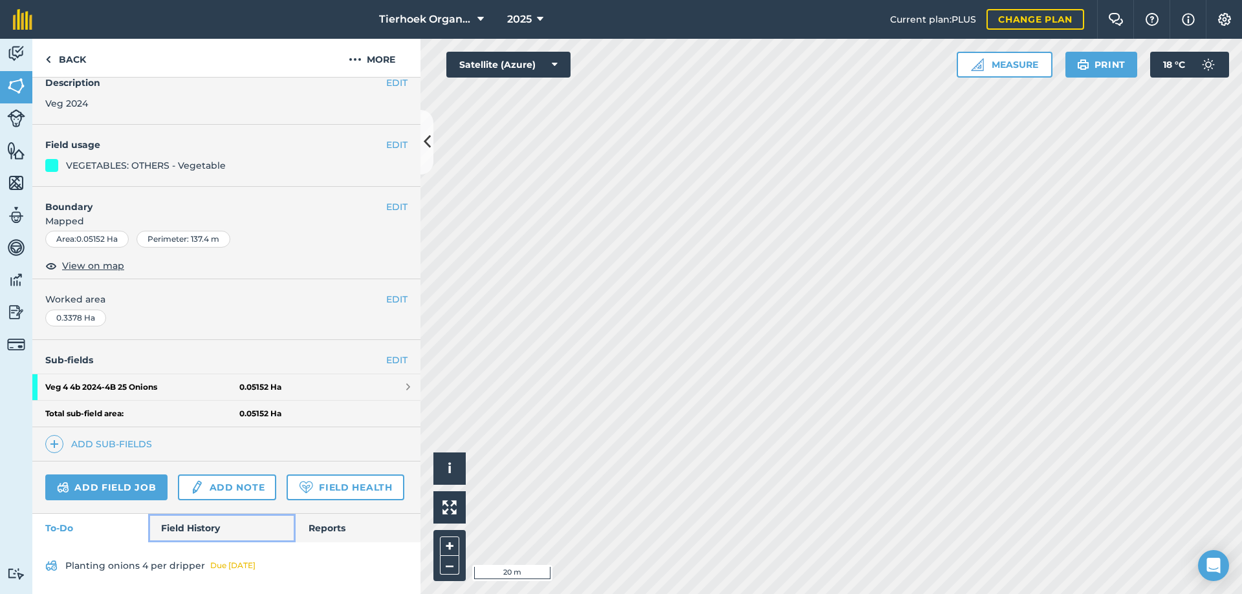
click at [171, 525] on link "Field History" at bounding box center [221, 528] width 147 height 28
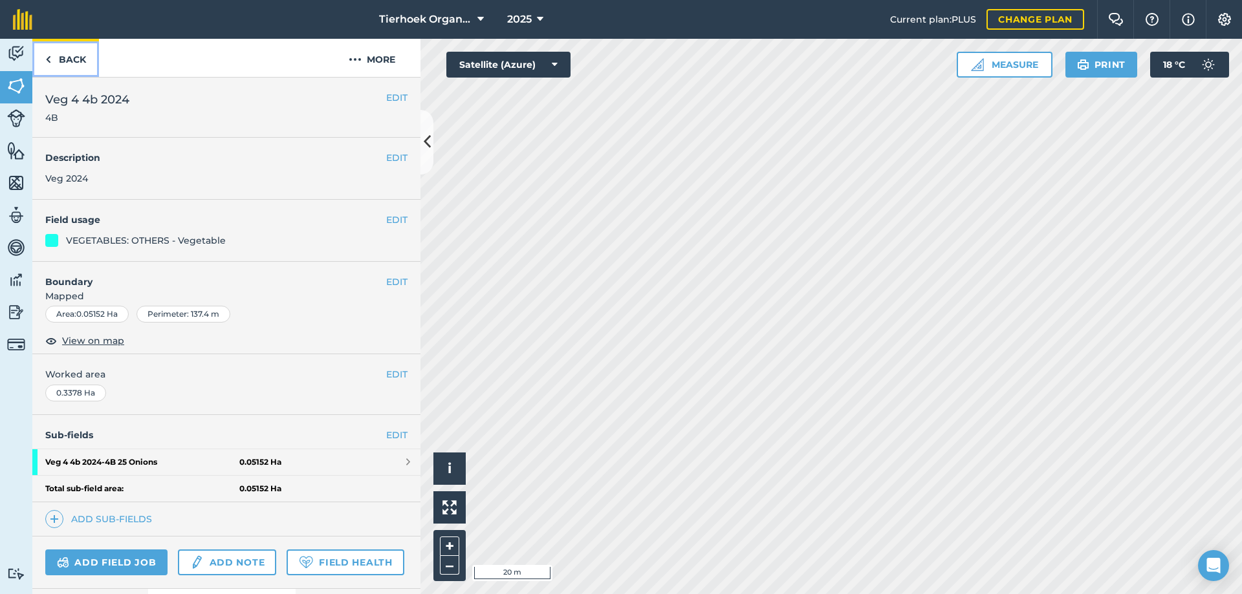
click at [69, 61] on link "Back" at bounding box center [65, 58] width 67 height 38
